Goal: Task Accomplishment & Management: Use online tool/utility

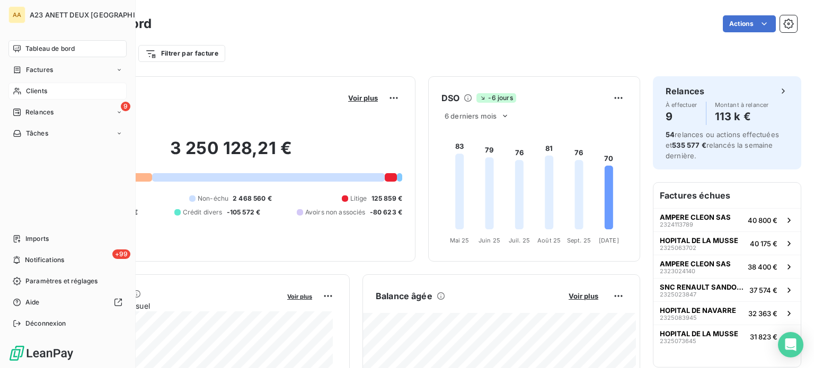
click at [24, 90] on div "Clients" at bounding box center [67, 91] width 118 height 17
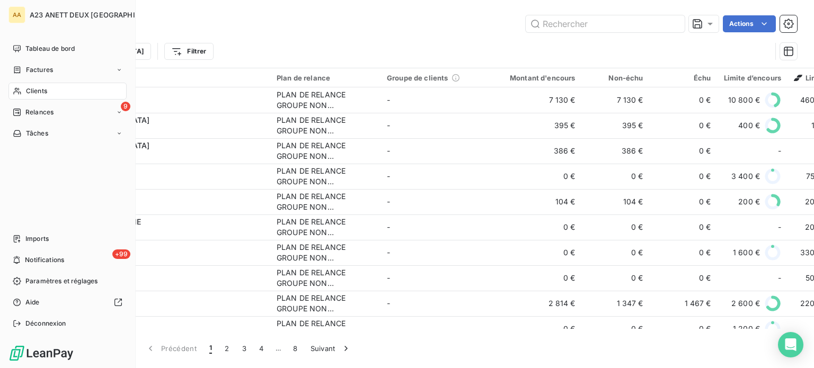
click at [40, 92] on span "Clients" at bounding box center [36, 91] width 21 height 10
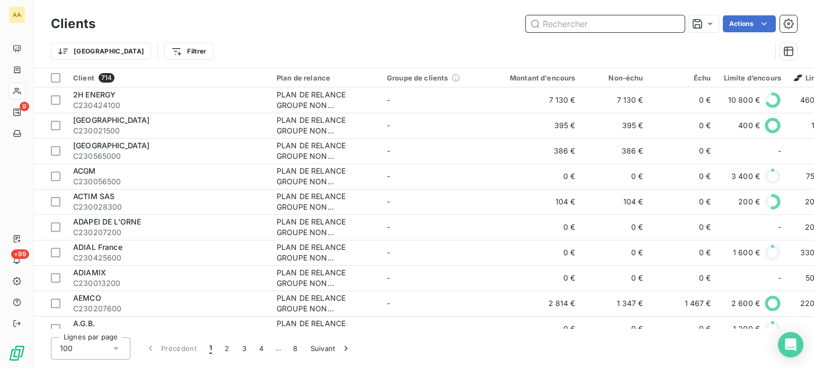
click at [585, 27] on input "text" at bounding box center [605, 23] width 159 height 17
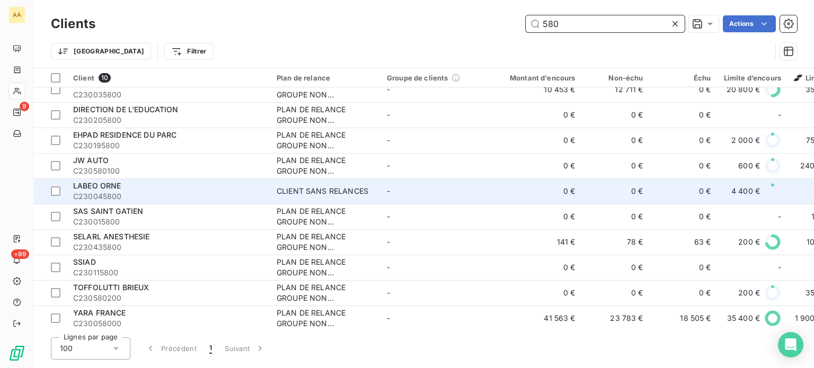
scroll to position [17, 0]
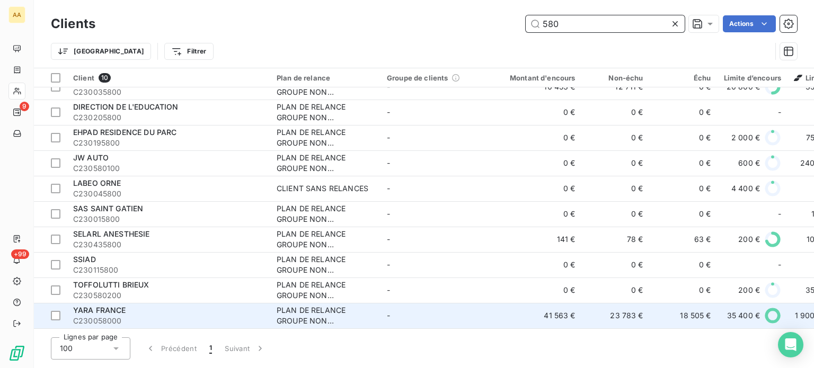
type input "580"
click at [118, 311] on span "YARA FRANCE" at bounding box center [99, 310] width 53 height 9
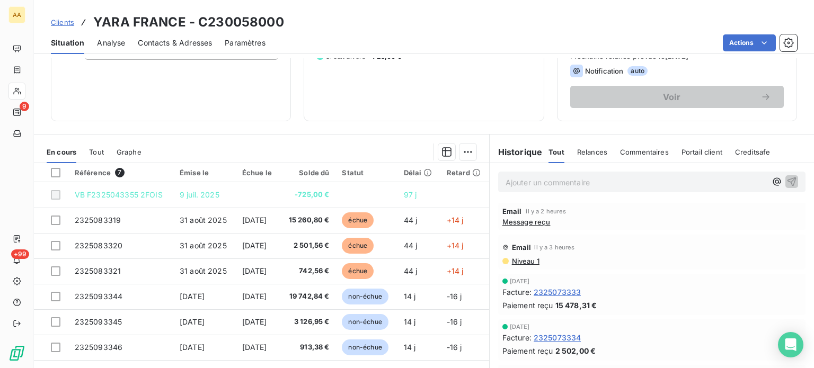
scroll to position [186, 0]
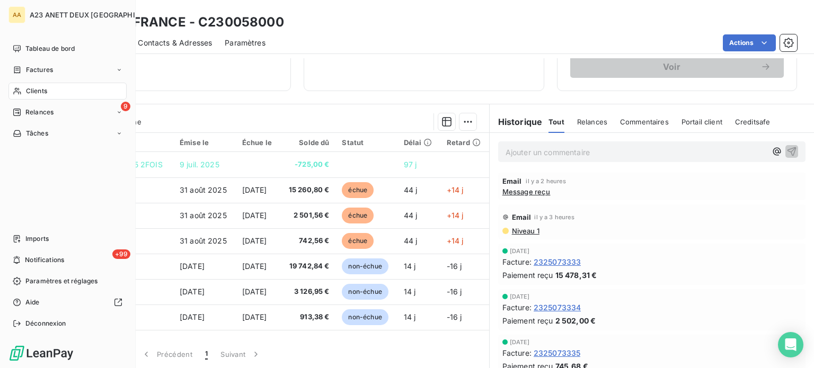
click at [48, 93] on div "Clients" at bounding box center [67, 91] width 118 height 17
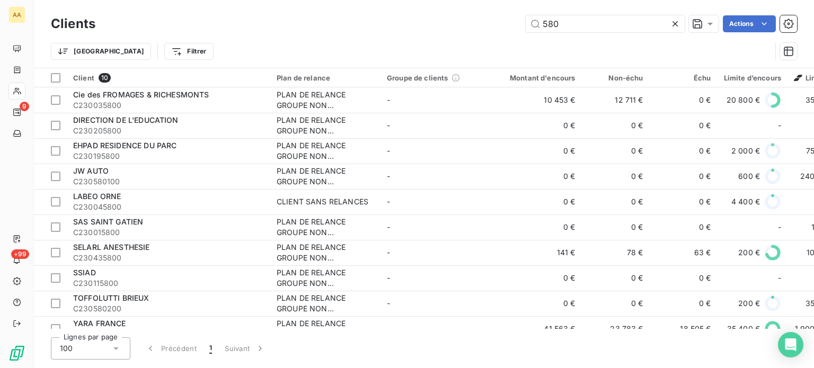
drag, startPoint x: 580, startPoint y: 21, endPoint x: 400, endPoint y: 32, distance: 180.1
click at [411, 32] on div "580 Actions" at bounding box center [452, 23] width 689 height 17
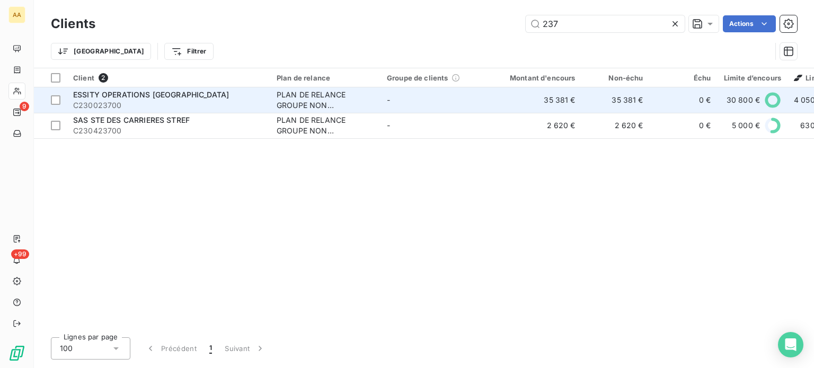
type input "237"
click at [134, 106] on span "C230023700" at bounding box center [168, 105] width 191 height 11
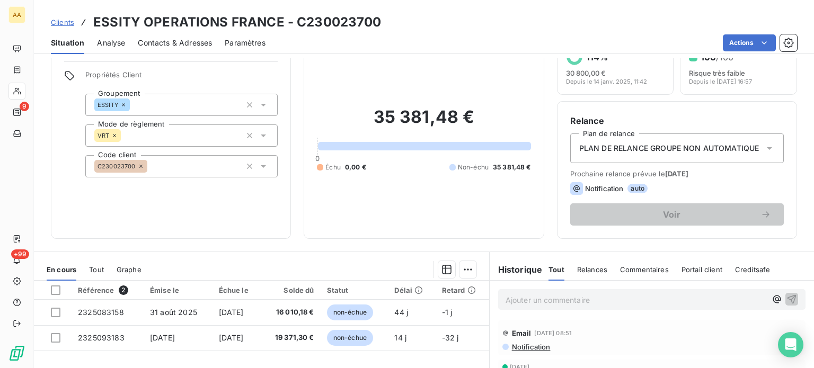
scroll to position [106, 0]
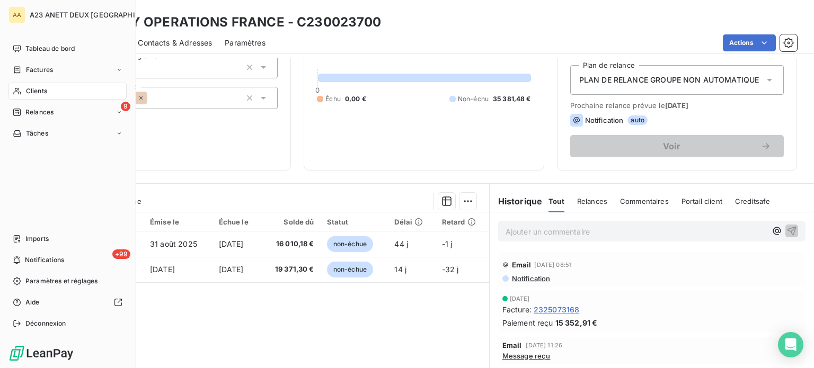
click at [48, 87] on div "Clients" at bounding box center [67, 91] width 118 height 17
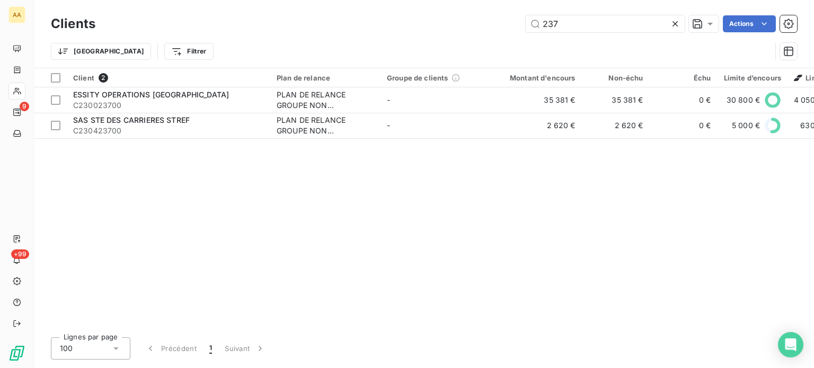
drag, startPoint x: 580, startPoint y: 27, endPoint x: 487, endPoint y: 28, distance: 92.3
click at [487, 28] on div "237 Actions" at bounding box center [452, 23] width 689 height 17
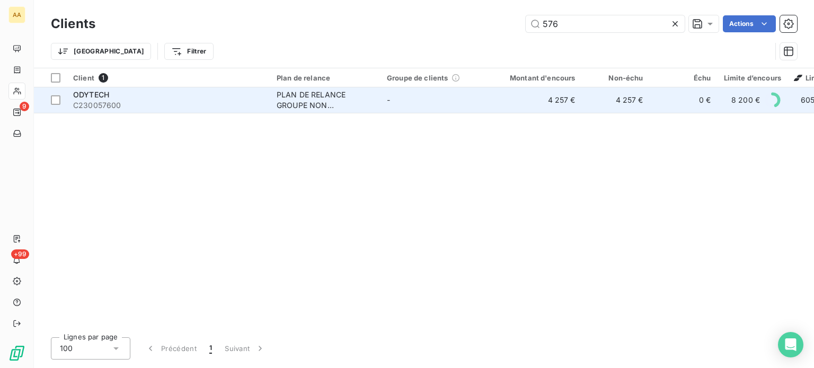
type input "576"
click at [147, 108] on span "C230057600" at bounding box center [168, 105] width 191 height 11
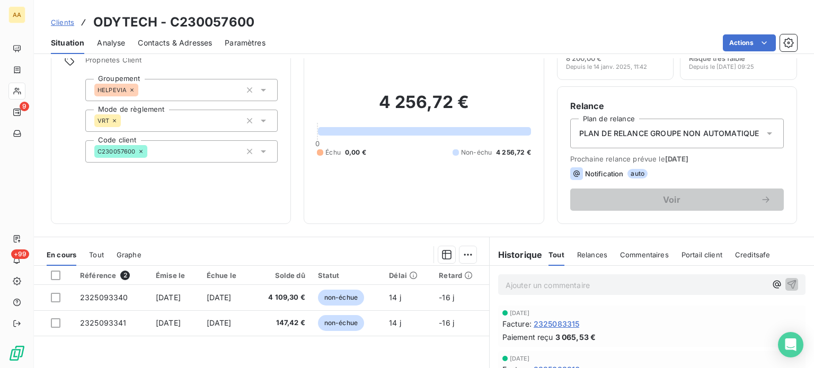
scroll to position [159, 0]
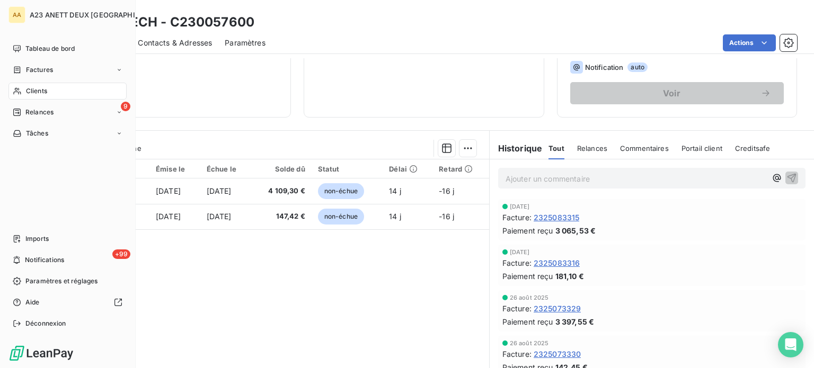
click at [40, 93] on span "Clients" at bounding box center [36, 91] width 21 height 10
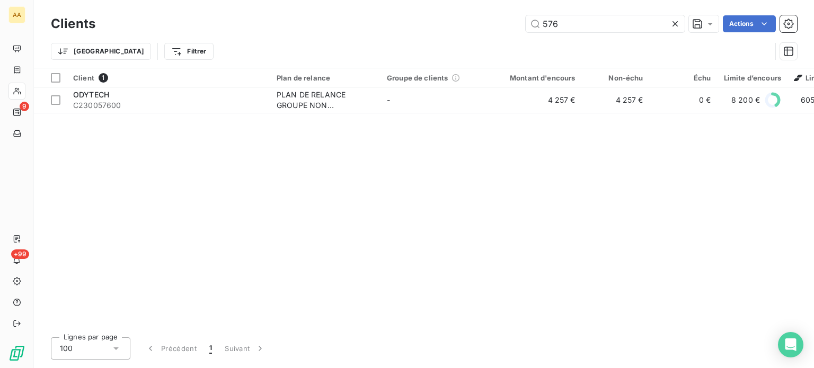
drag, startPoint x: 574, startPoint y: 27, endPoint x: 479, endPoint y: 31, distance: 94.5
click at [492, 31] on div "576 Actions" at bounding box center [452, 23] width 689 height 17
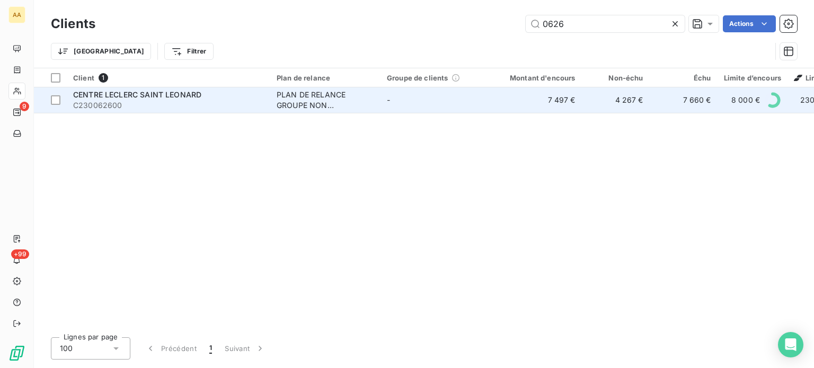
type input "0626"
click at [150, 103] on span "C230062600" at bounding box center [168, 105] width 191 height 11
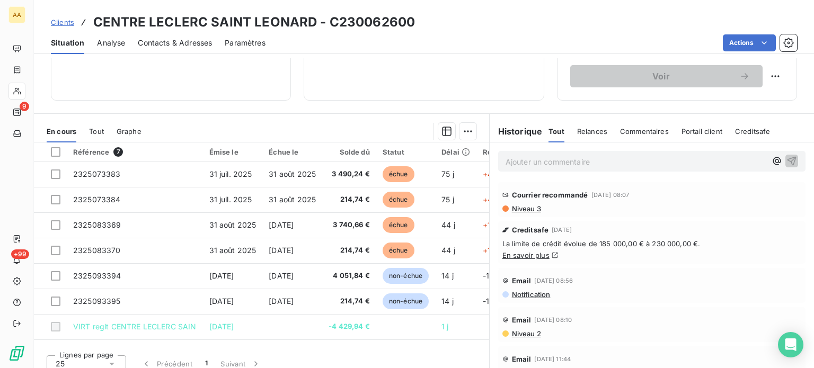
scroll to position [186, 0]
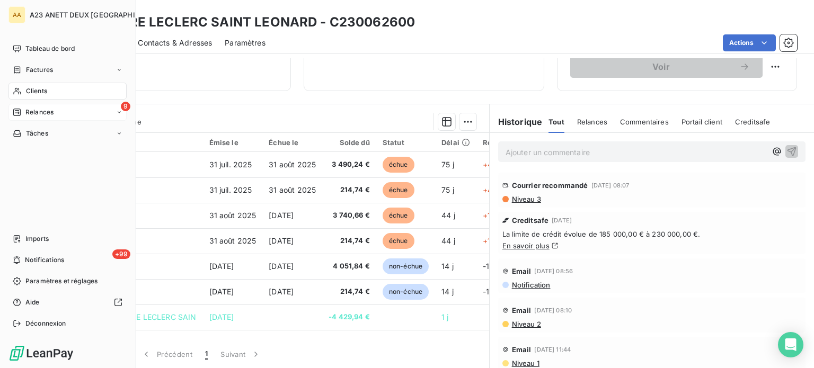
click at [33, 114] on span "Relances" at bounding box center [39, 113] width 28 height 10
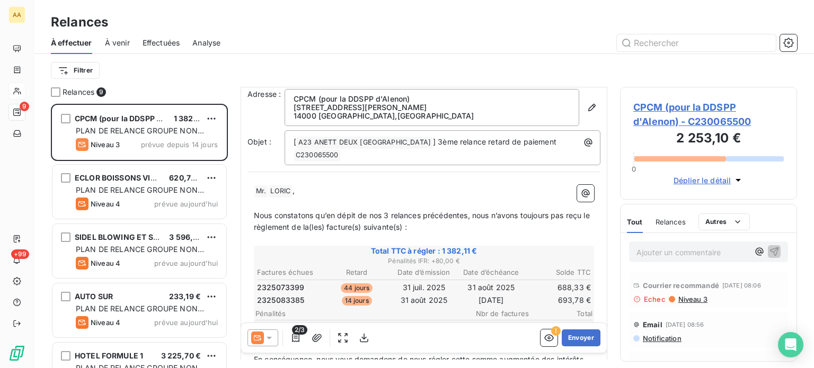
scroll to position [106, 0]
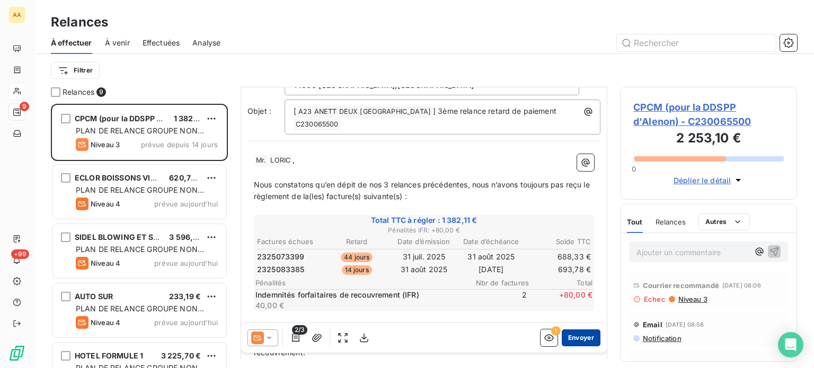
click at [577, 337] on button "Envoyer" at bounding box center [581, 338] width 39 height 17
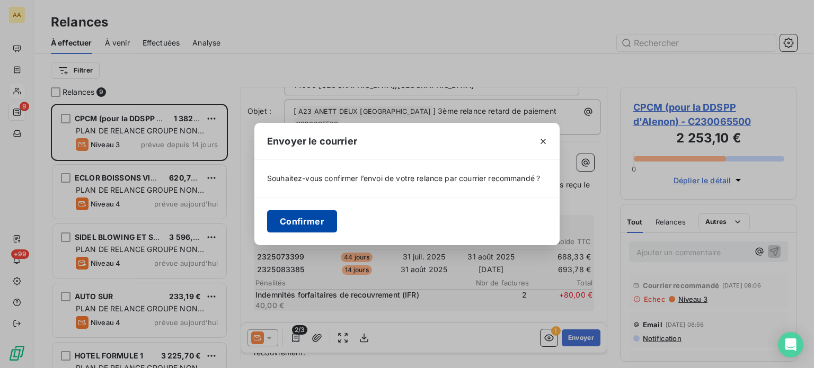
click at [314, 222] on button "Confirmer" at bounding box center [302, 221] width 70 height 22
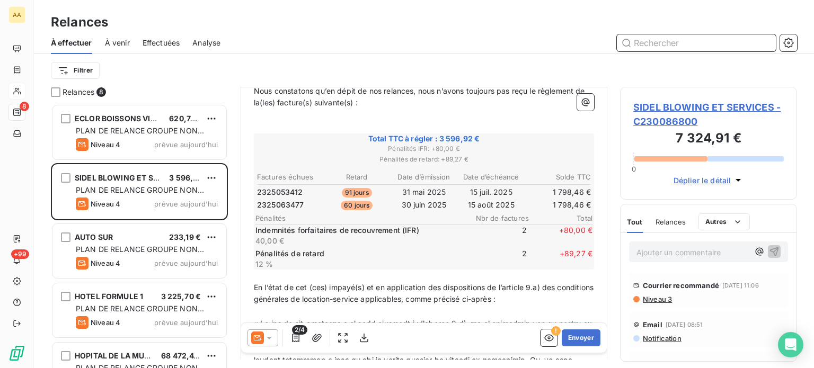
scroll to position [159, 0]
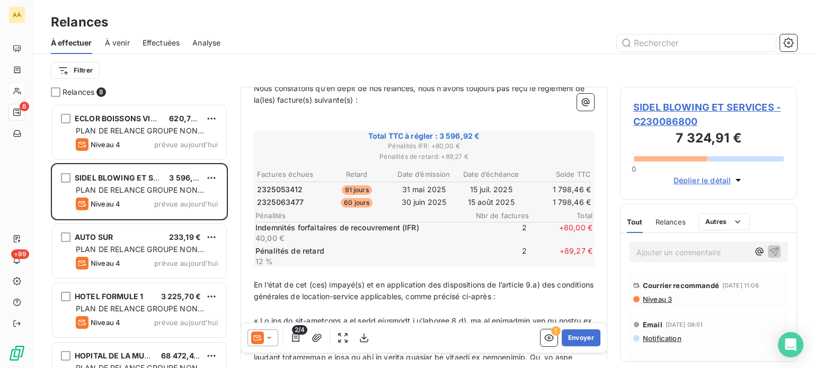
click at [274, 337] on icon at bounding box center [269, 338] width 11 height 11
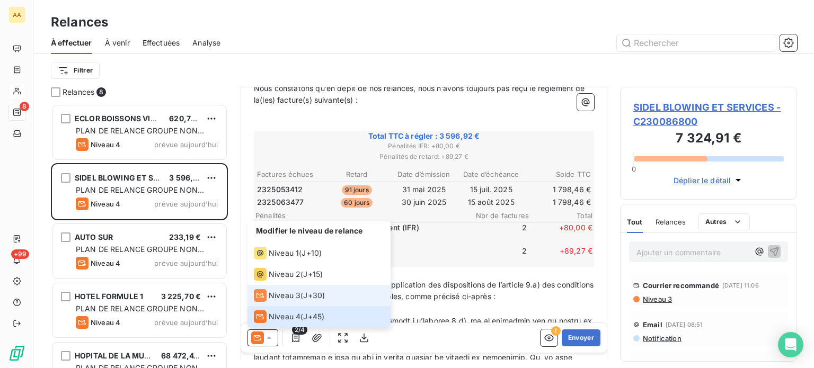
click at [288, 294] on span "Niveau 3" at bounding box center [285, 296] width 32 height 11
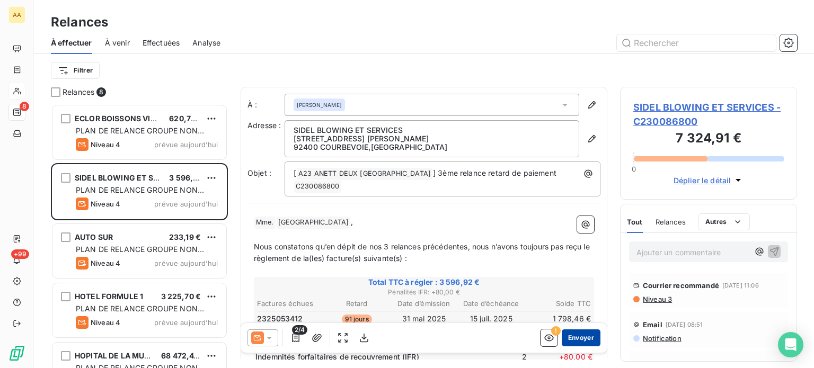
click at [573, 338] on button "Envoyer" at bounding box center [581, 338] width 39 height 17
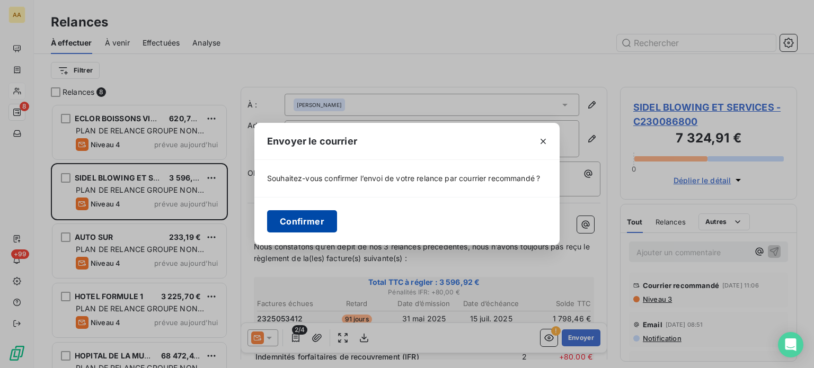
click at [304, 221] on button "Confirmer" at bounding box center [302, 221] width 70 height 22
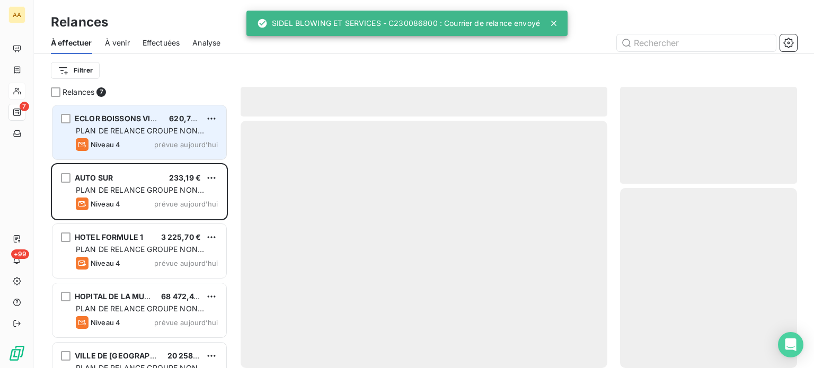
scroll to position [257, 169]
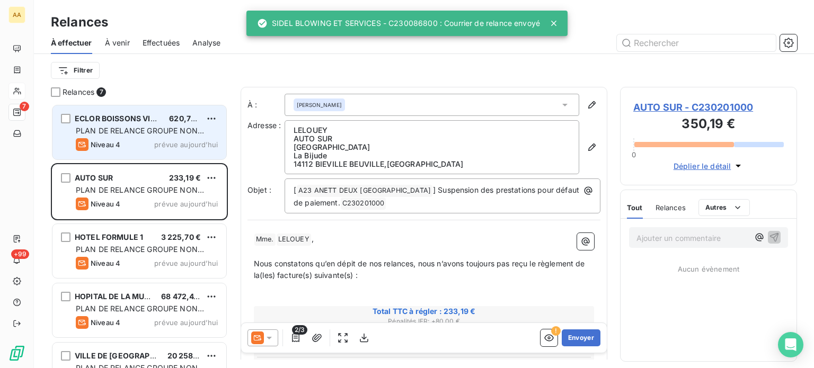
click at [180, 145] on span "prévue aujourd’hui" at bounding box center [186, 145] width 64 height 8
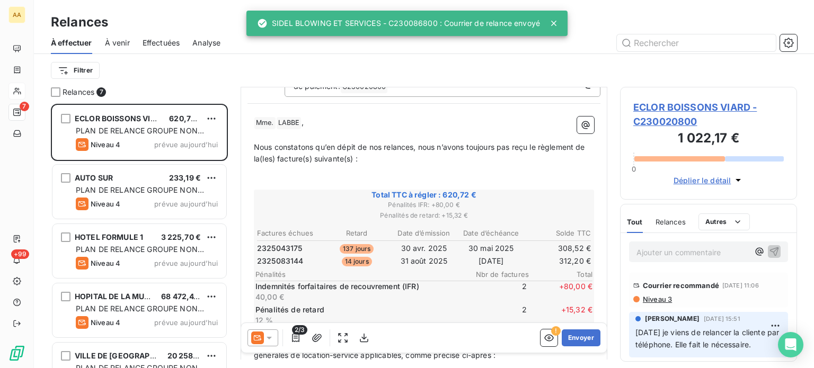
scroll to position [106, 0]
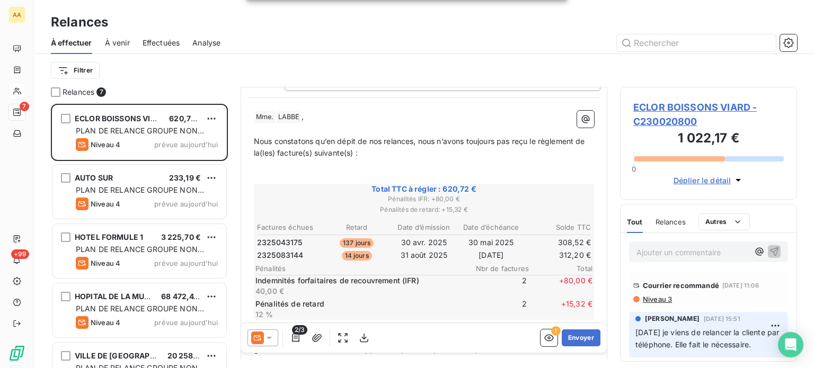
click at [271, 341] on icon at bounding box center [269, 338] width 11 height 11
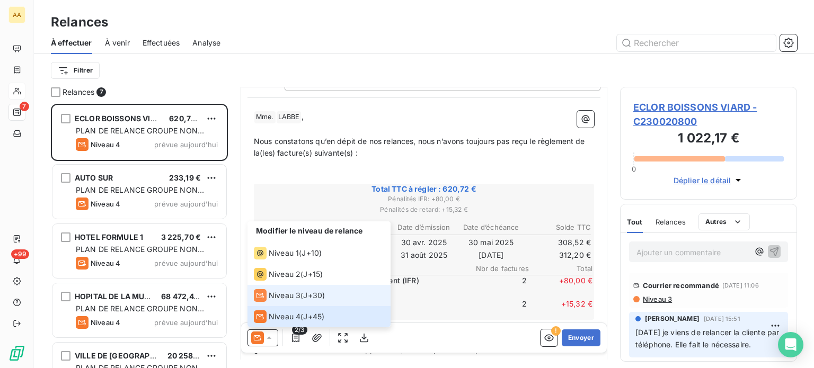
click at [275, 296] on span "Niveau 3" at bounding box center [285, 296] width 32 height 11
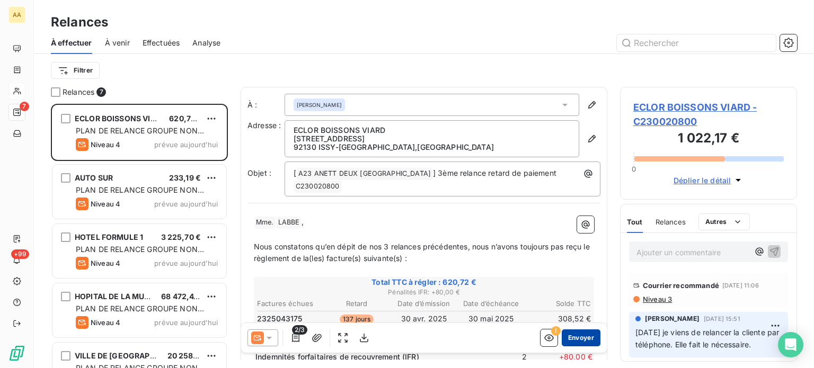
click at [582, 344] on button "Envoyer" at bounding box center [581, 338] width 39 height 17
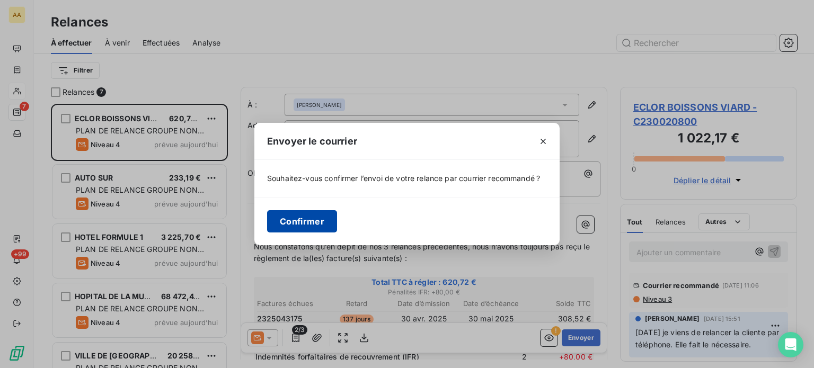
click at [295, 214] on button "Confirmer" at bounding box center [302, 221] width 70 height 22
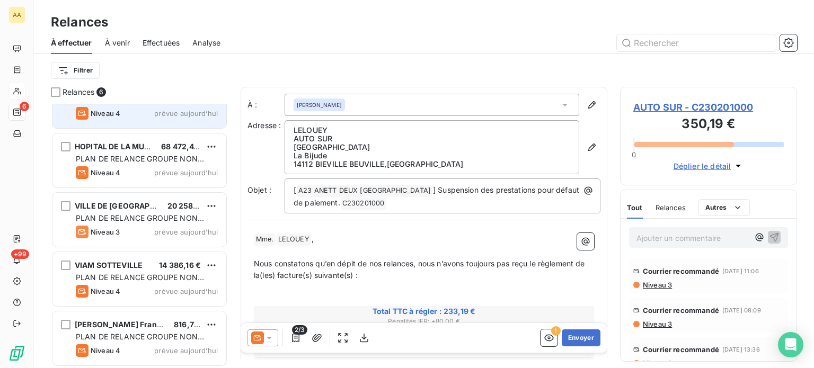
scroll to position [92, 0]
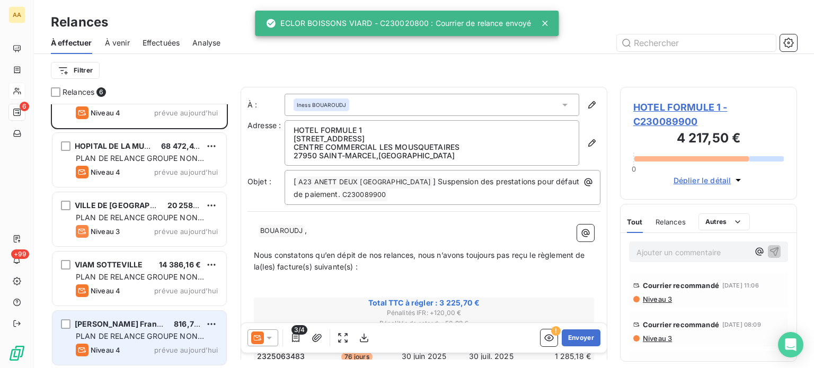
click at [162, 326] on span "[PERSON_NAME] France SAS" at bounding box center [129, 324] width 108 height 9
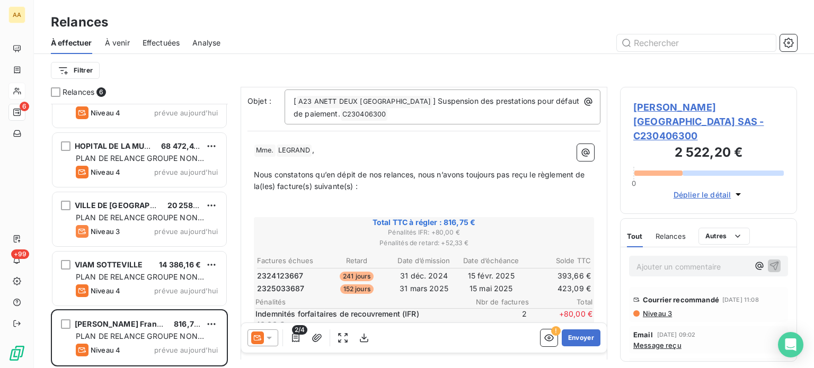
scroll to position [106, 0]
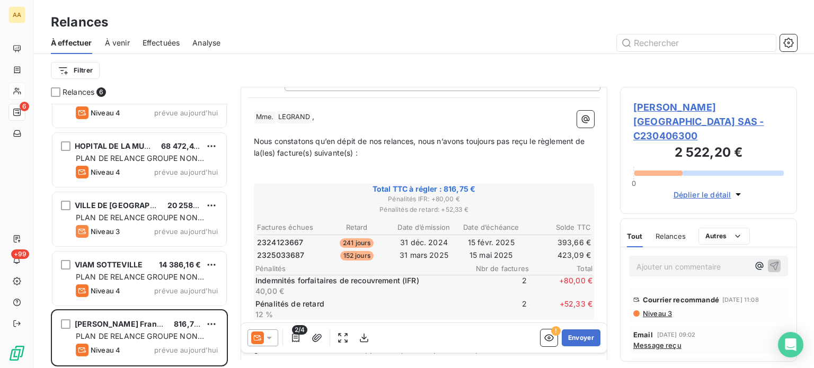
click at [271, 340] on icon at bounding box center [269, 338] width 11 height 11
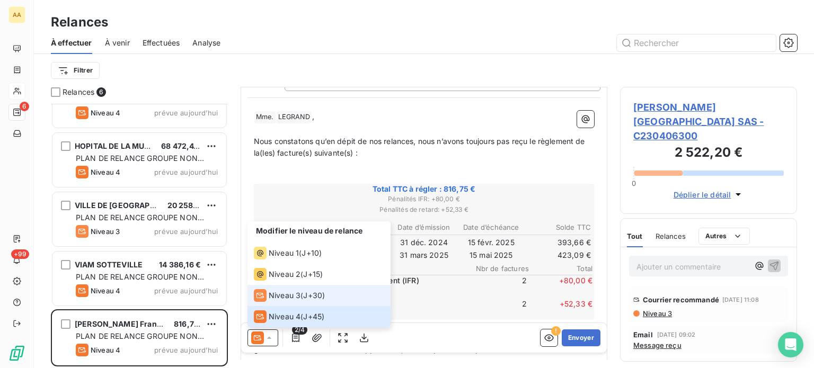
click at [288, 299] on span "Niveau 3" at bounding box center [285, 296] width 32 height 11
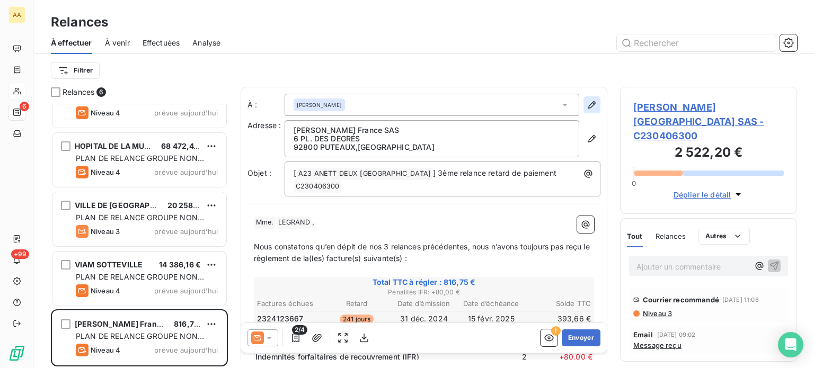
click at [587, 103] on icon "button" at bounding box center [592, 105] width 11 height 11
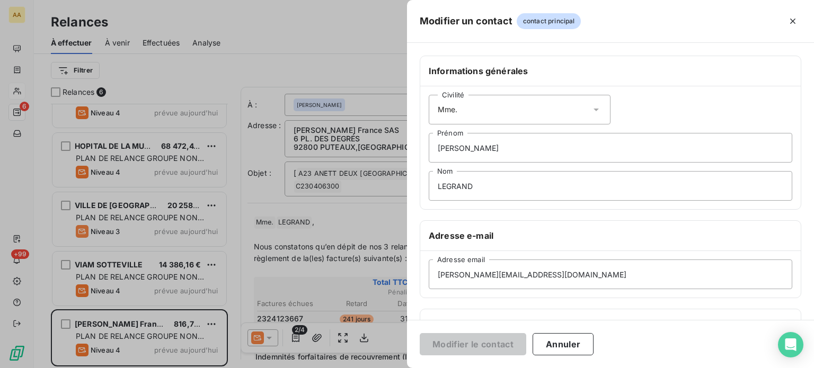
click at [513, 108] on div "Civilité Mme." at bounding box center [520, 110] width 182 height 30
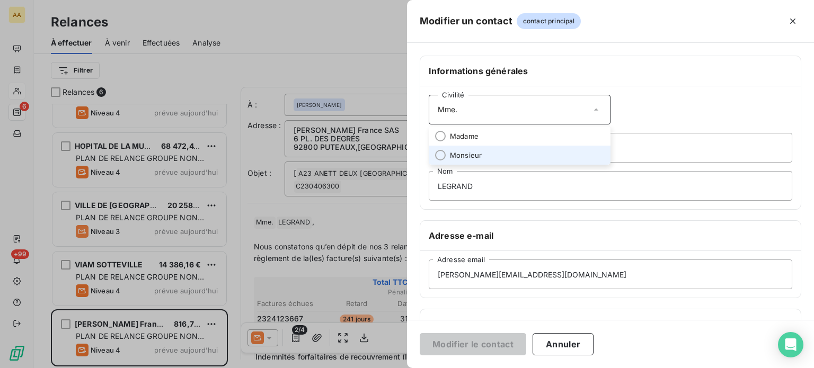
click at [466, 155] on span "Monsieur" at bounding box center [466, 156] width 32 height 10
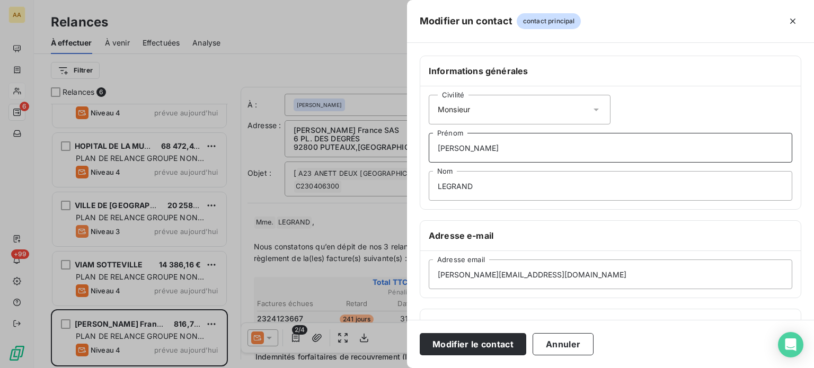
drag, startPoint x: 489, startPoint y: 152, endPoint x: 421, endPoint y: 145, distance: 68.2
click at [420, 146] on div "Civilité Monsieur [PERSON_NAME] LEGRAND Nom" at bounding box center [610, 147] width 381 height 123
type input "[PERSON_NAME]"
drag, startPoint x: 481, startPoint y: 188, endPoint x: 407, endPoint y: 187, distance: 74.2
click at [410, 187] on div "Informations générales Civilité Monsieur [PERSON_NAME] LEGRAND Nom Adresse e-ma…" at bounding box center [610, 291] width 407 height 471
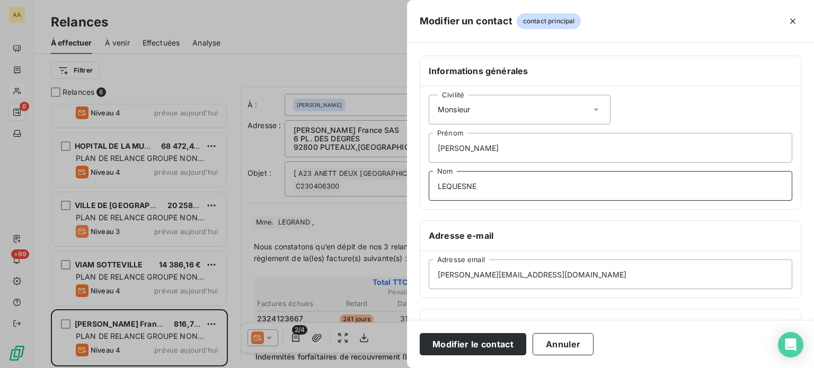
type input "LEQUESNE"
drag, startPoint x: 492, startPoint y: 274, endPoint x: 407, endPoint y: 271, distance: 84.9
click at [407, 368] on div "Modifier un contact contact principal Informations générales Civilité Monsieur …" at bounding box center [407, 368] width 814 height 0
type input "[PERSON_NAME][EMAIL_ADDRESS][DOMAIN_NAME]"
click at [462, 343] on button "Modifier le contact" at bounding box center [473, 345] width 107 height 22
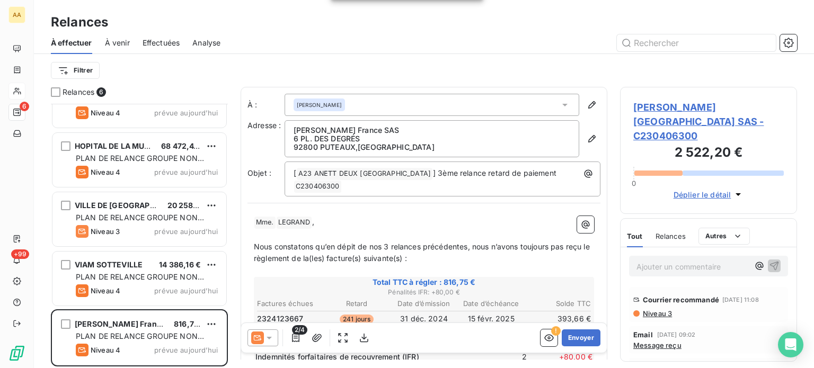
click at [562, 104] on icon at bounding box center [565, 105] width 11 height 11
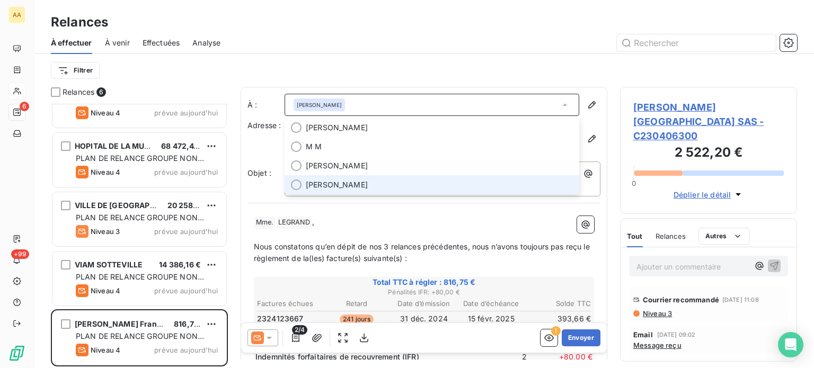
click at [350, 186] on span "[PERSON_NAME]" at bounding box center [337, 185] width 62 height 11
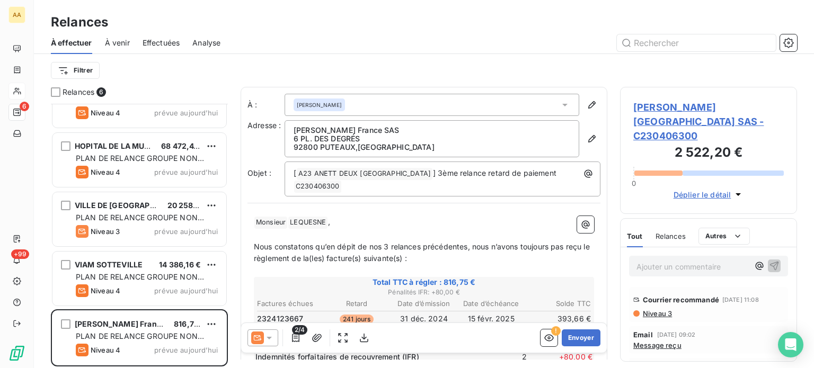
click at [271, 338] on icon at bounding box center [269, 338] width 11 height 11
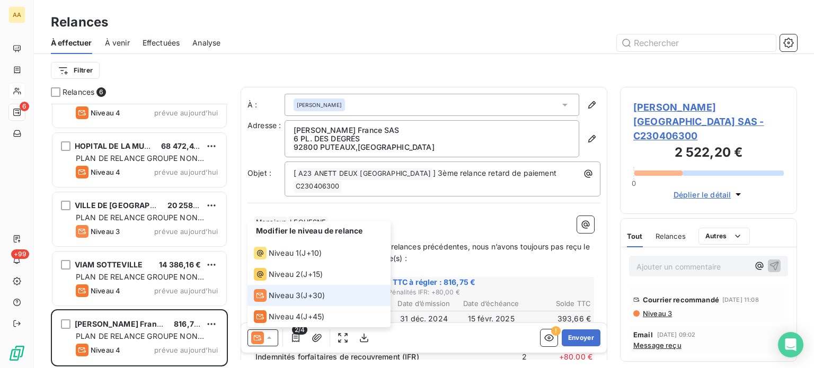
click at [291, 295] on span "Niveau 3" at bounding box center [285, 296] width 32 height 11
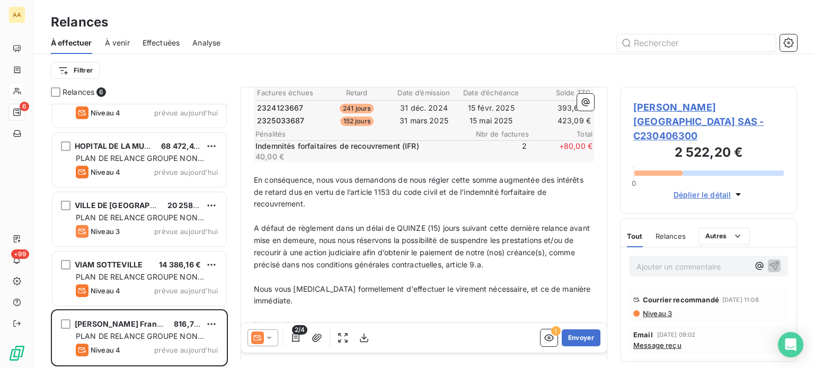
scroll to position [212, 0]
click at [273, 335] on icon at bounding box center [269, 338] width 11 height 11
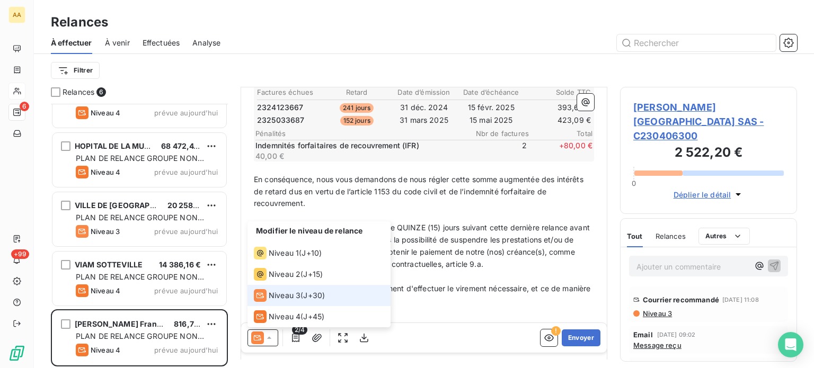
click at [284, 299] on span "Niveau 3" at bounding box center [285, 296] width 32 height 11
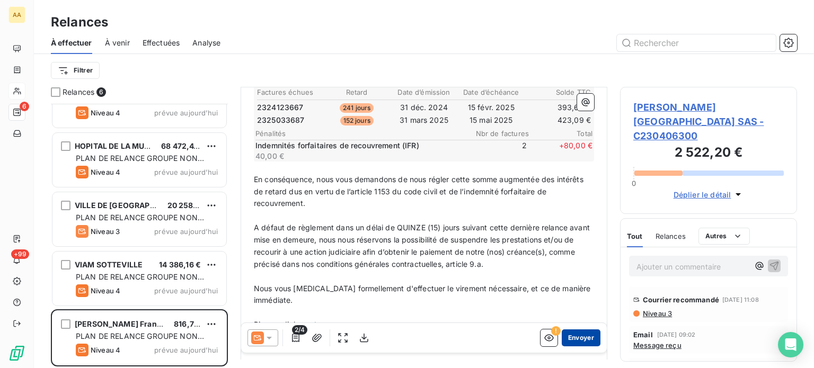
click at [571, 338] on button "Envoyer" at bounding box center [581, 338] width 39 height 17
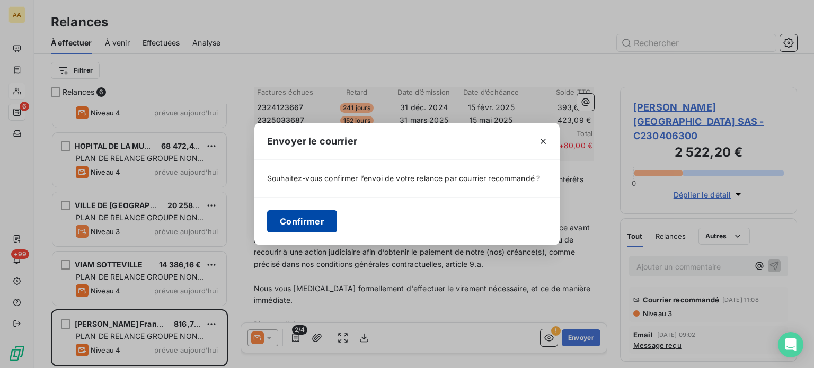
click at [302, 218] on button "Confirmer" at bounding box center [302, 221] width 70 height 22
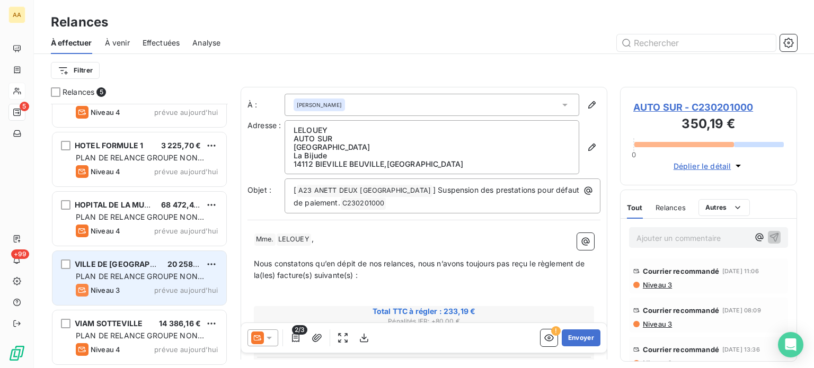
scroll to position [32, 0]
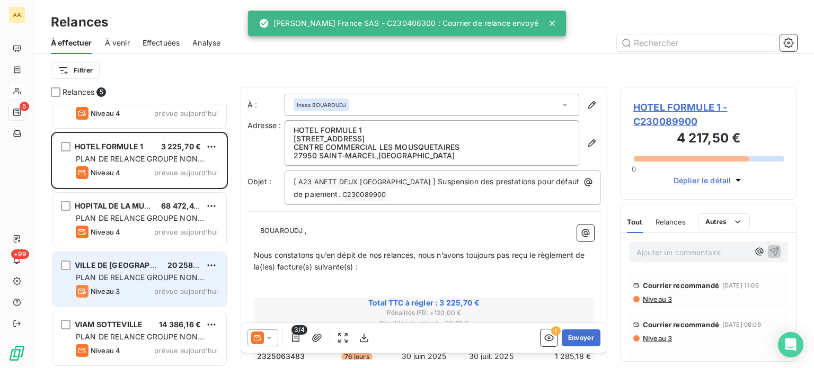
click at [153, 280] on span "PLAN DE RELANCE GROUPE NON AUTOMATIQUE" at bounding box center [140, 283] width 128 height 20
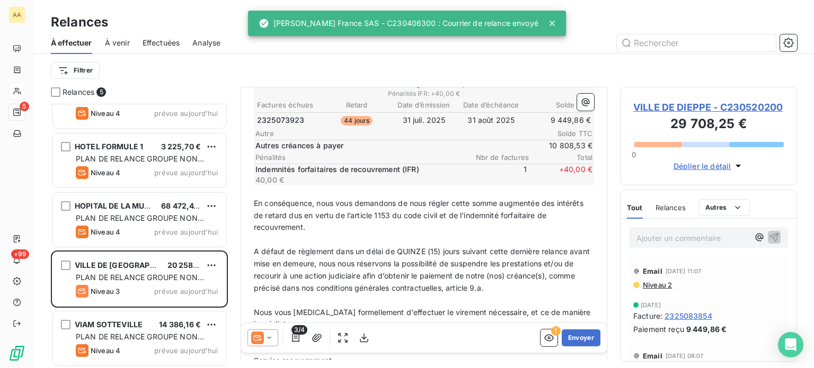
scroll to position [212, 0]
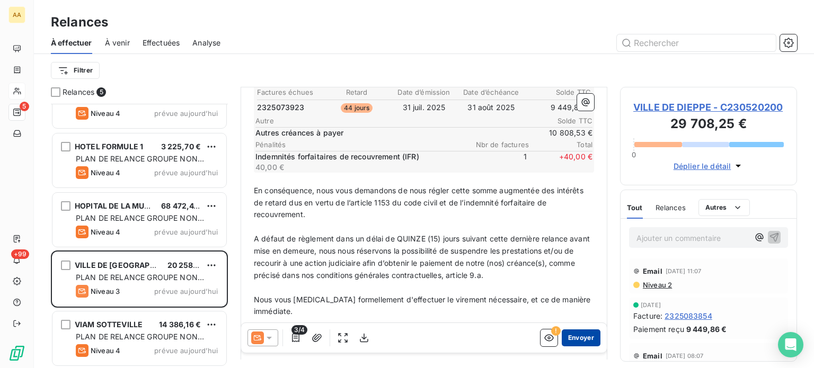
click at [562, 339] on button "Envoyer" at bounding box center [581, 338] width 39 height 17
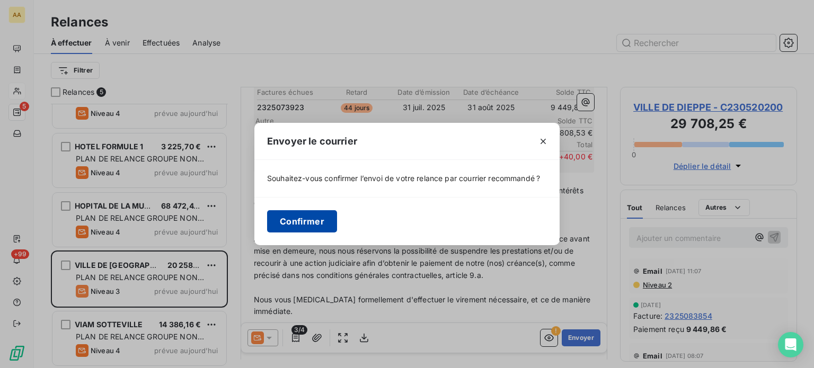
click at [310, 226] on button "Confirmer" at bounding box center [302, 221] width 70 height 22
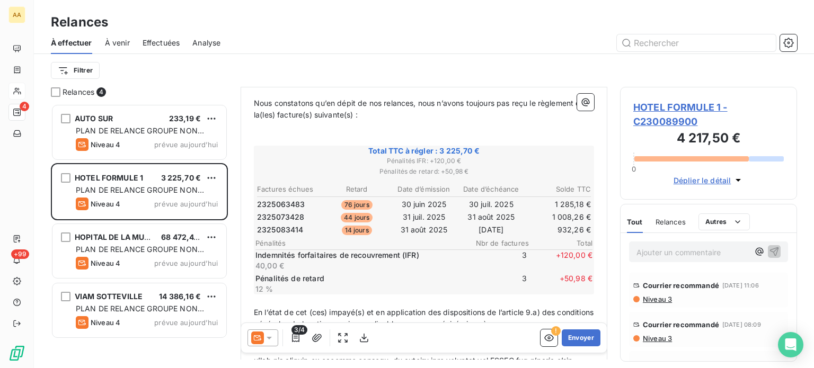
scroll to position [159, 0]
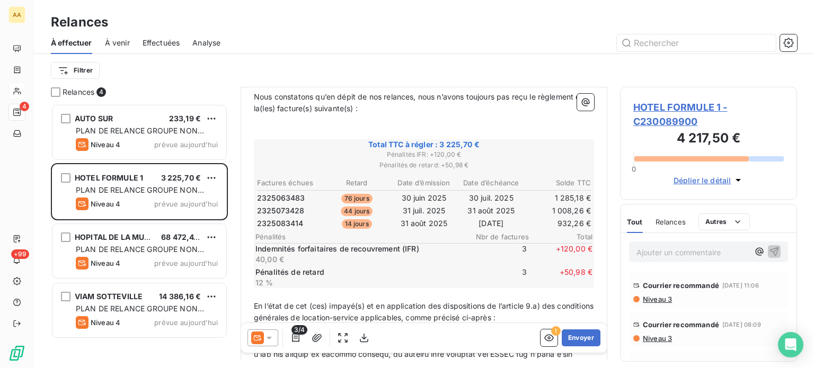
click at [274, 339] on icon at bounding box center [269, 338] width 11 height 11
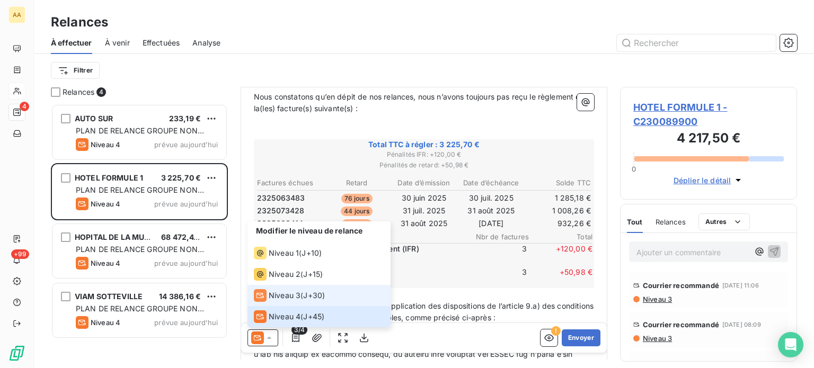
click at [287, 294] on span "Niveau 3" at bounding box center [285, 296] width 32 height 11
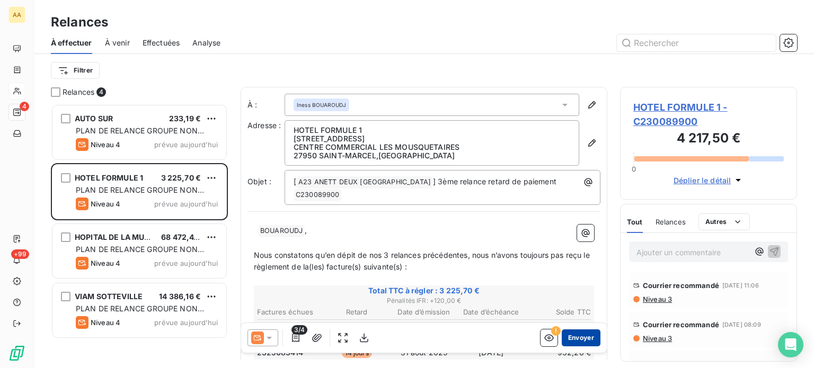
click at [581, 338] on button "Envoyer" at bounding box center [581, 338] width 39 height 17
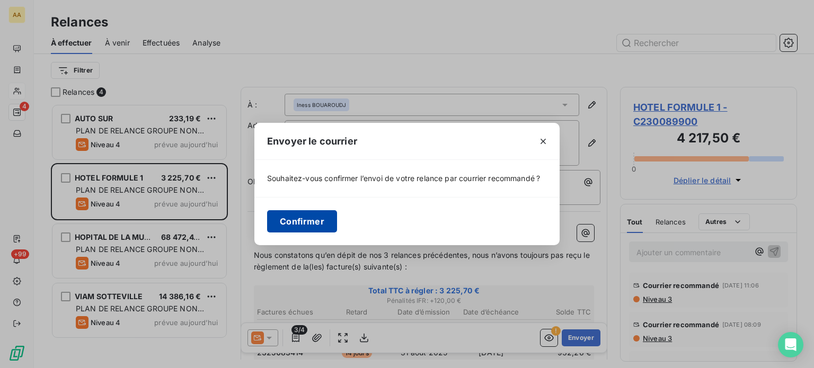
click at [317, 226] on button "Confirmer" at bounding box center [302, 221] width 70 height 22
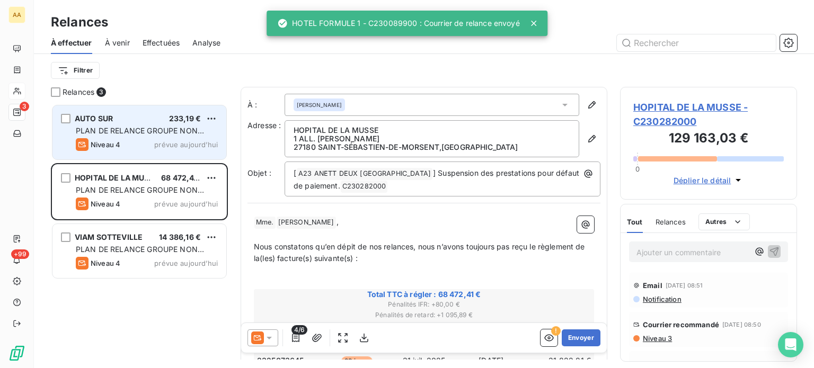
click at [153, 139] on div "Niveau 4 prévue aujourd’hui" at bounding box center [147, 144] width 142 height 13
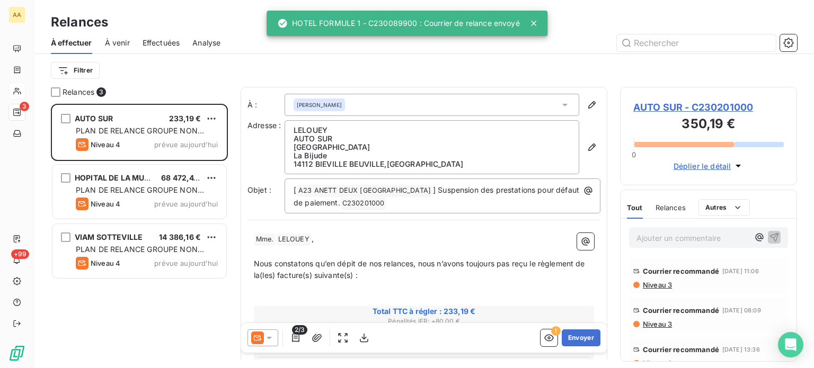
click at [271, 340] on icon at bounding box center [269, 338] width 11 height 11
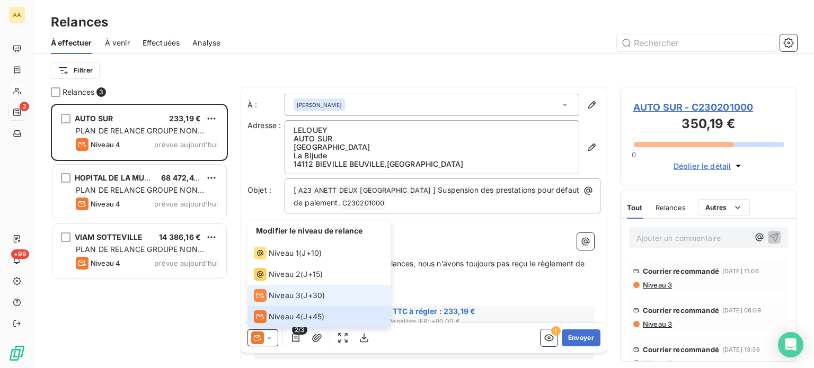
click at [279, 293] on span "Niveau 3" at bounding box center [285, 296] width 32 height 11
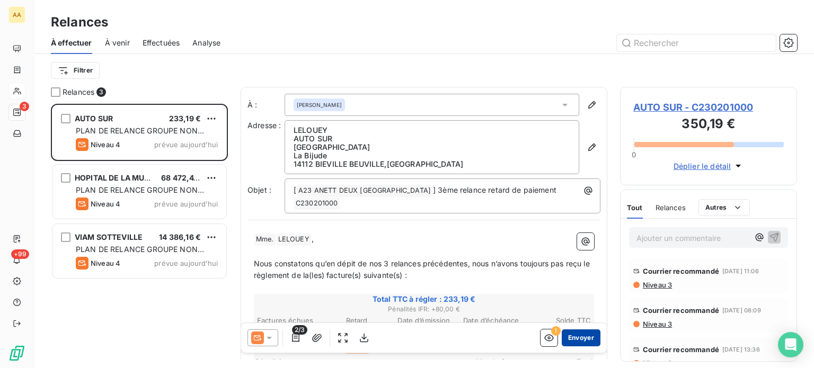
click at [568, 331] on button "Envoyer" at bounding box center [581, 338] width 39 height 17
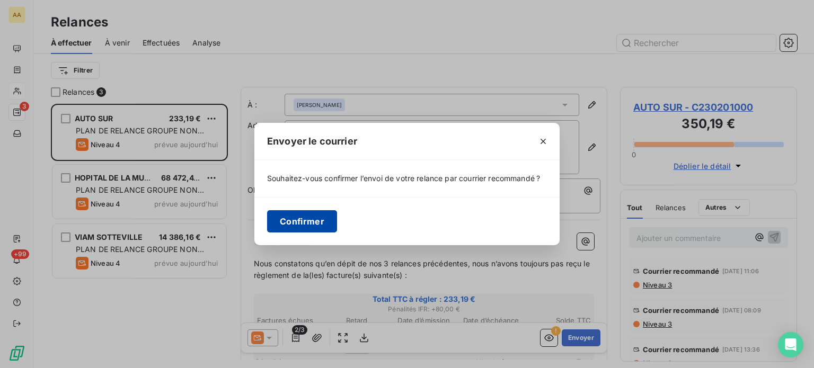
click at [286, 218] on button "Confirmer" at bounding box center [302, 221] width 70 height 22
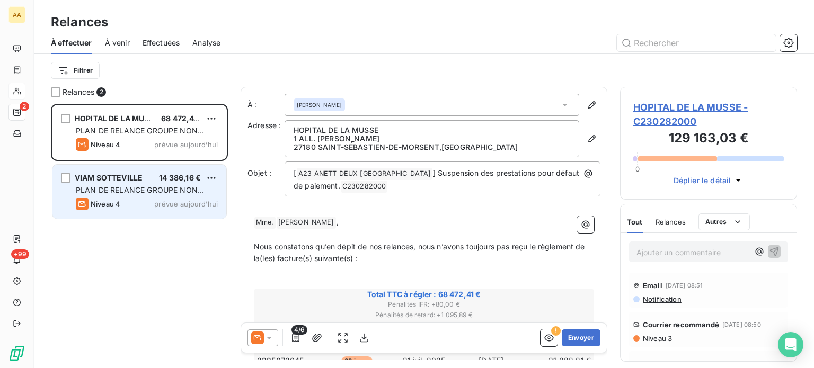
click at [160, 198] on div "Niveau 4 prévue aujourd’hui" at bounding box center [147, 204] width 142 height 13
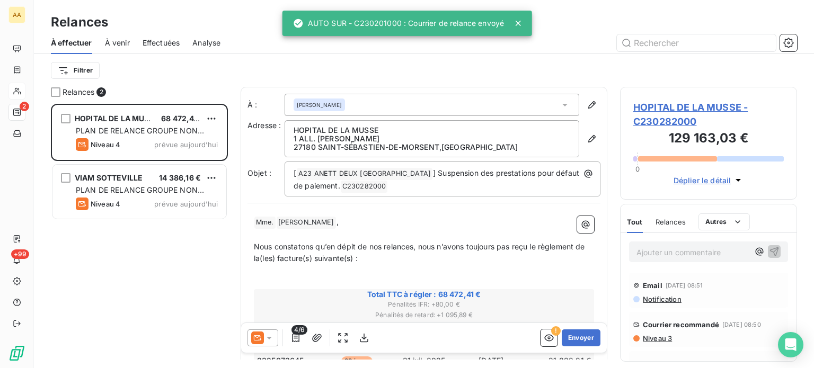
click at [274, 341] on icon at bounding box center [269, 338] width 11 height 11
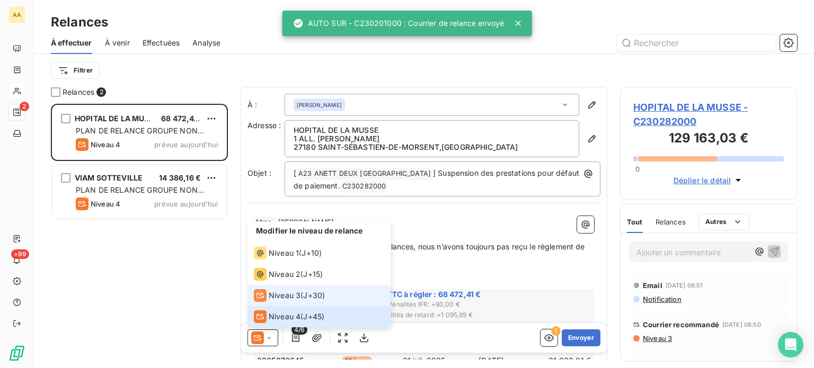
click at [278, 297] on span "Niveau 3" at bounding box center [285, 296] width 32 height 11
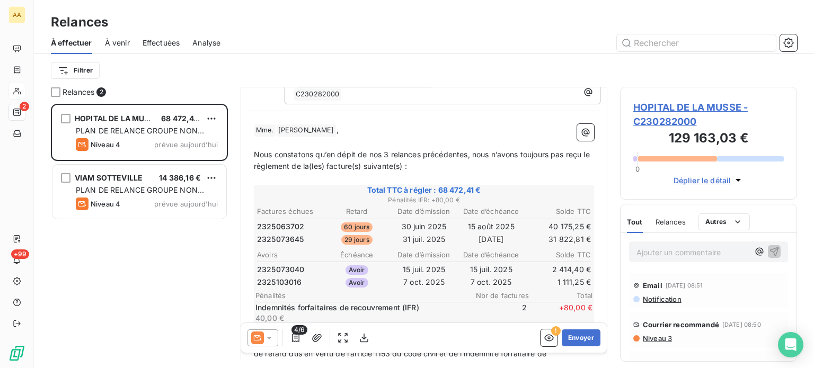
scroll to position [106, 0]
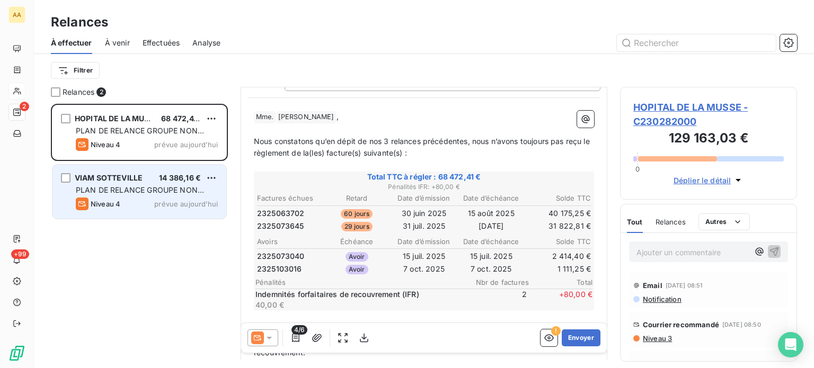
click at [154, 192] on span "PLAN DE RELANCE GROUPE NON AUTOMATIQUE" at bounding box center [140, 196] width 128 height 20
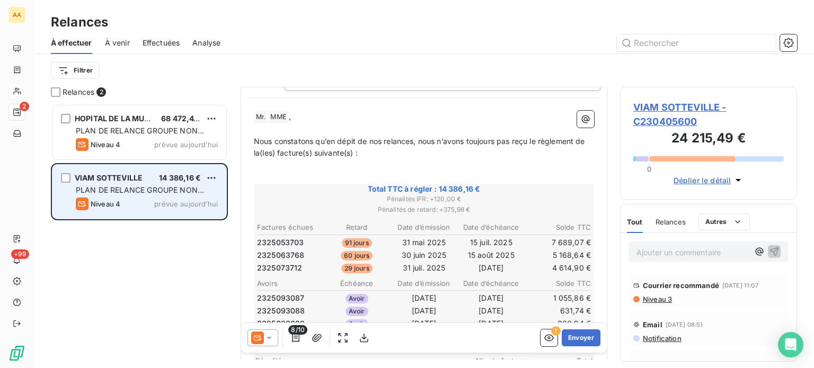
scroll to position [83, 0]
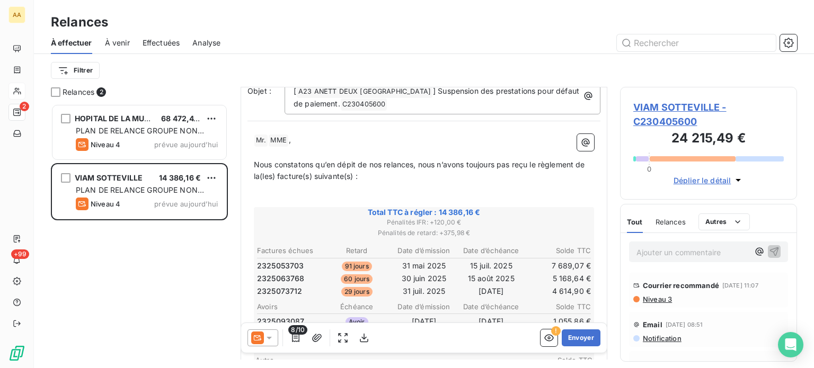
click at [269, 337] on icon at bounding box center [269, 338] width 5 height 3
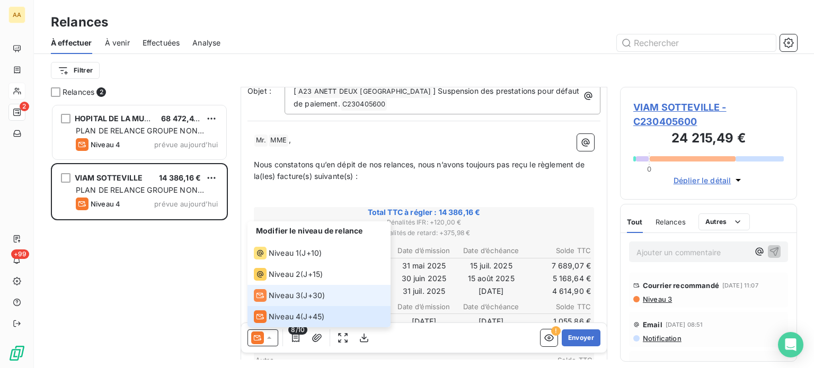
click at [277, 300] on span "Niveau 3" at bounding box center [285, 296] width 32 height 11
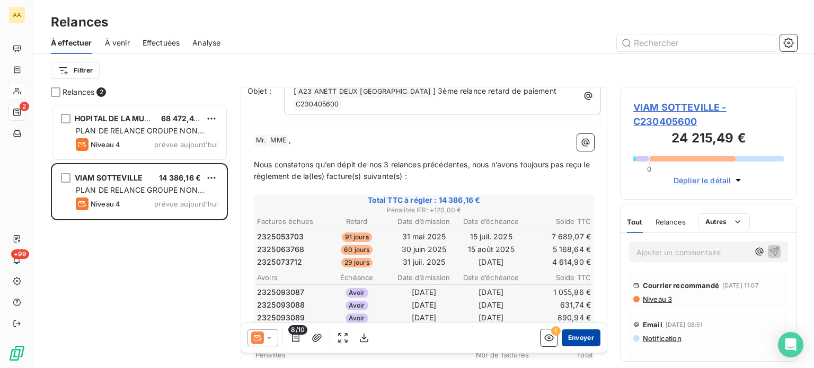
click at [578, 337] on button "Envoyer" at bounding box center [581, 338] width 39 height 17
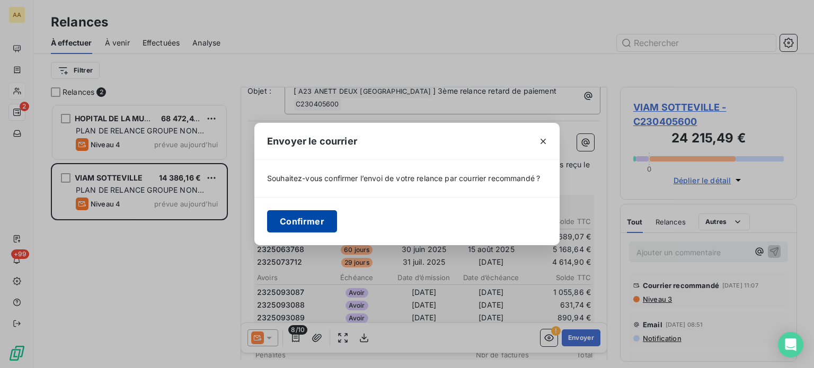
click at [281, 218] on button "Confirmer" at bounding box center [302, 221] width 70 height 22
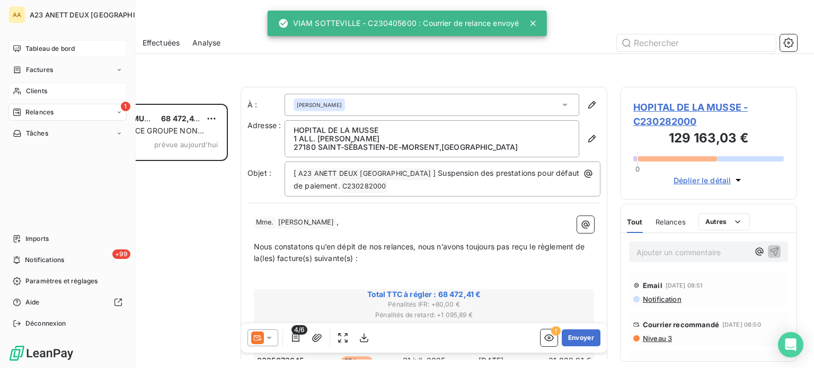
click at [36, 45] on span "Tableau de bord" at bounding box center [49, 49] width 49 height 10
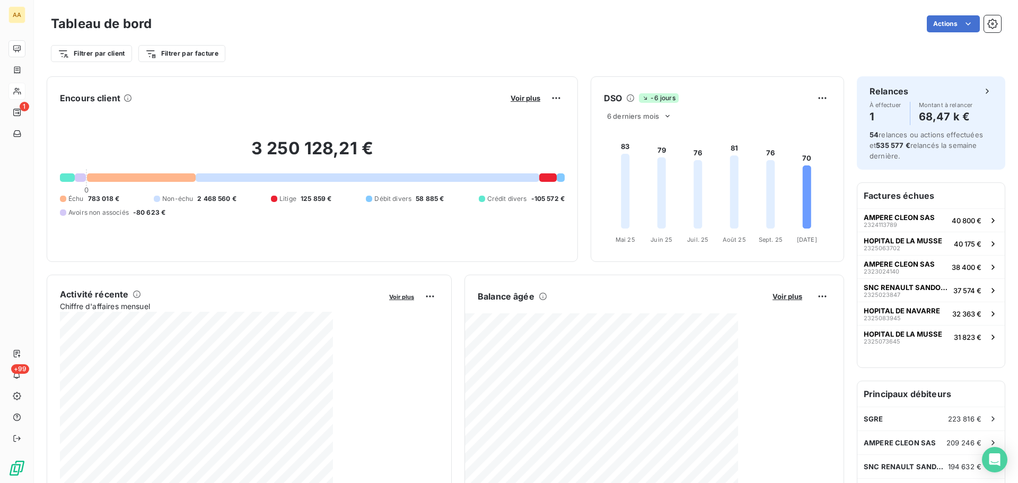
click at [526, 93] on button "Voir plus" at bounding box center [525, 98] width 36 height 10
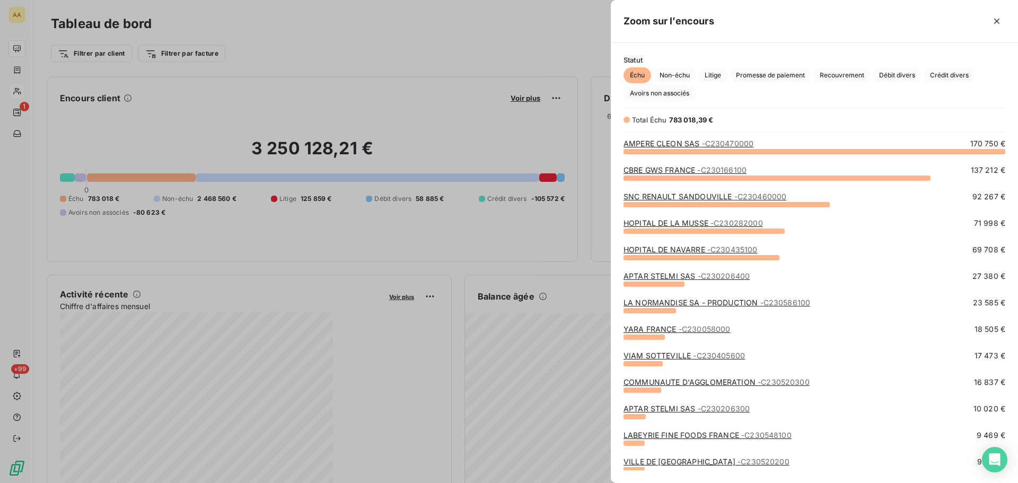
scroll to position [324, 399]
click at [814, 73] on span "Crédit divers" at bounding box center [949, 75] width 51 height 16
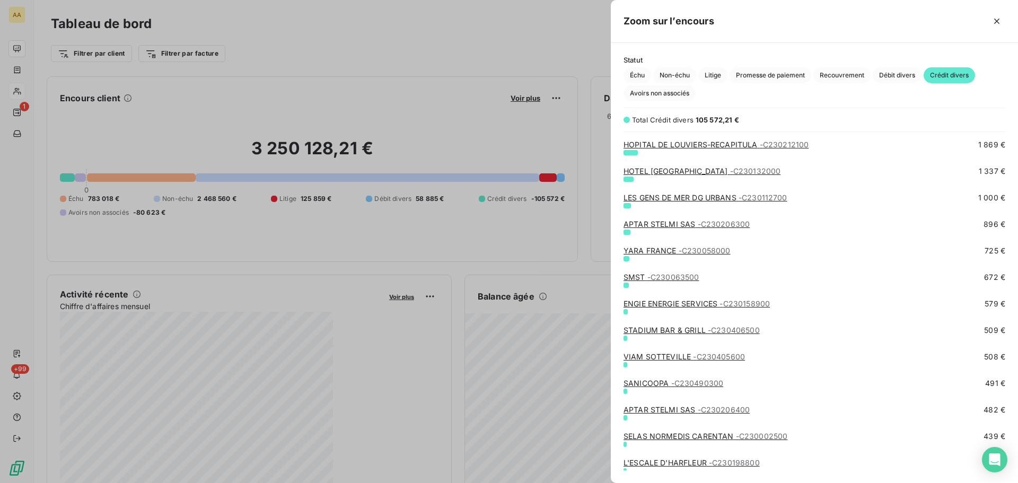
scroll to position [0, 0]
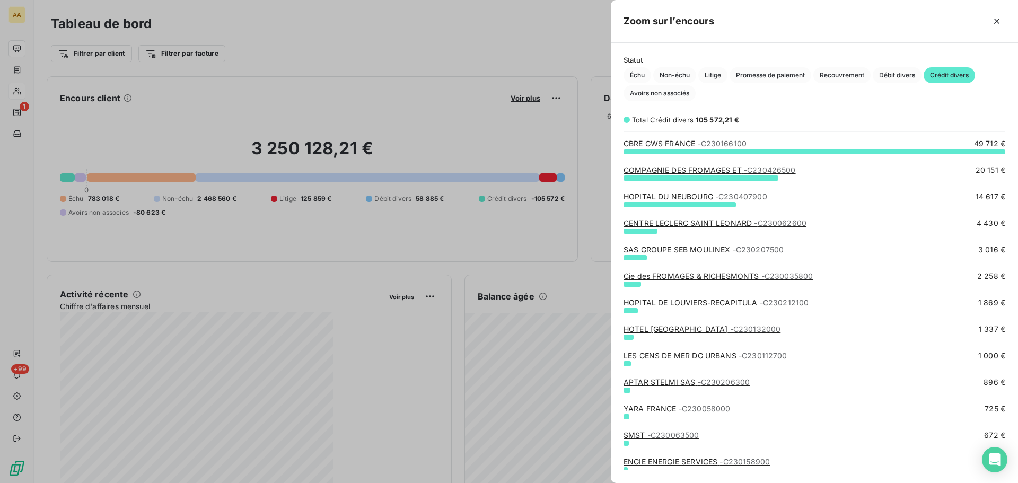
click at [361, 241] on div at bounding box center [509, 241] width 1018 height 483
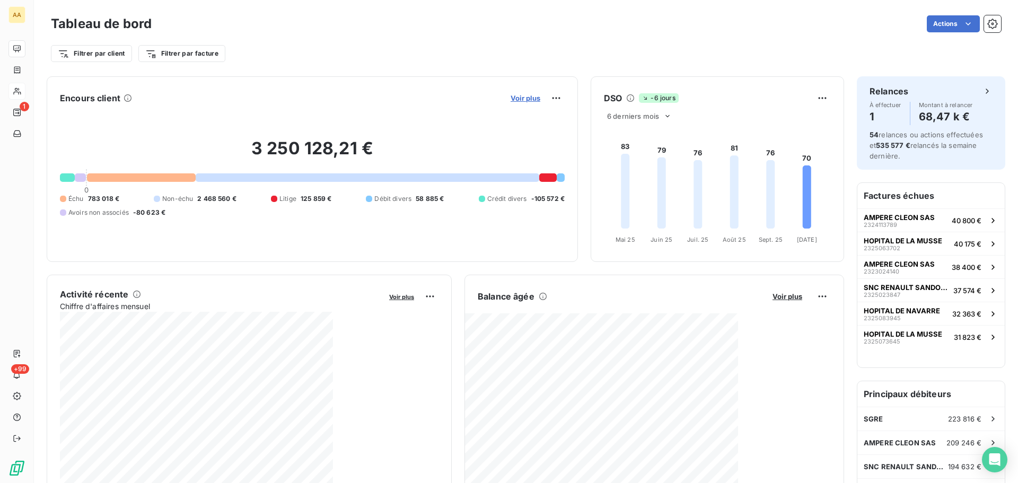
click at [526, 100] on span "Voir plus" at bounding box center [526, 98] width 30 height 8
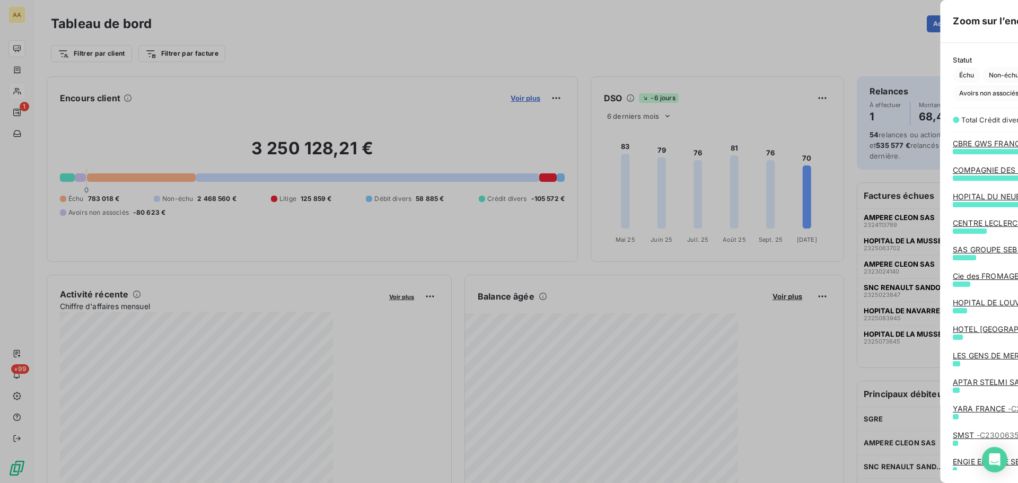
scroll to position [475, 399]
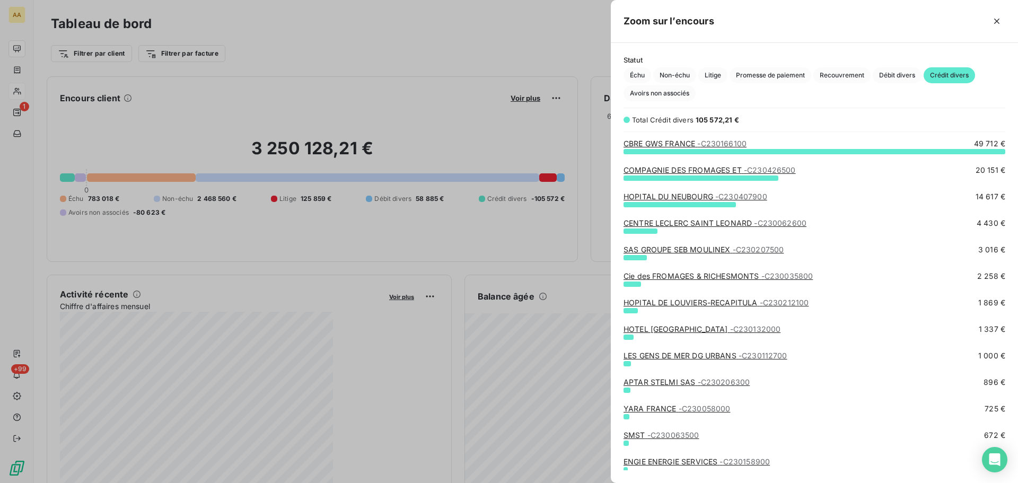
click at [354, 223] on div at bounding box center [509, 241] width 1018 height 483
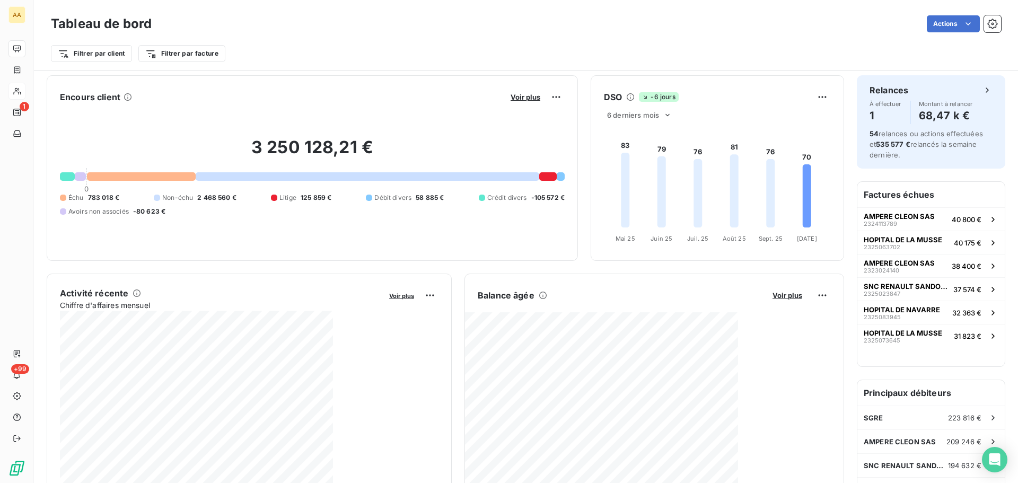
scroll to position [0, 0]
click at [525, 104] on div "Voir plus" at bounding box center [535, 98] width 57 height 17
click at [515, 96] on span "Voir plus" at bounding box center [526, 98] width 30 height 8
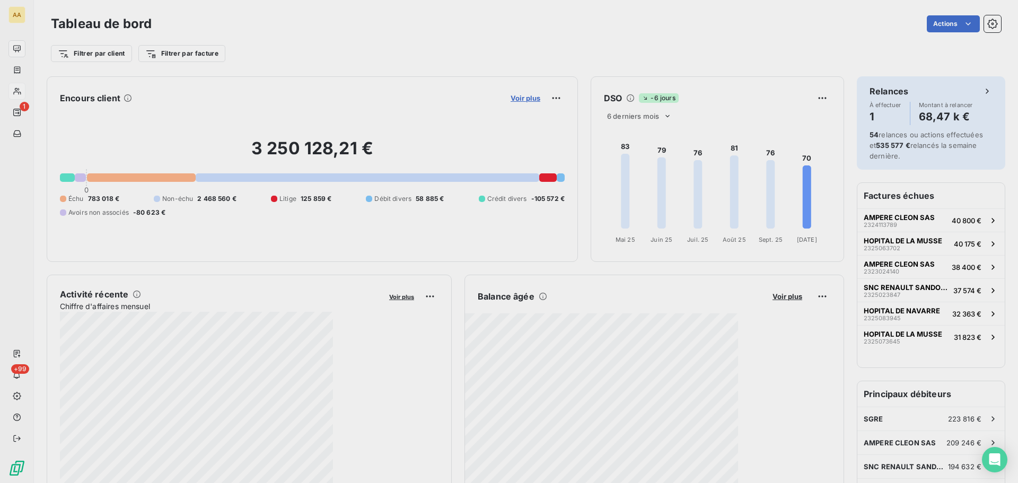
scroll to position [8, 8]
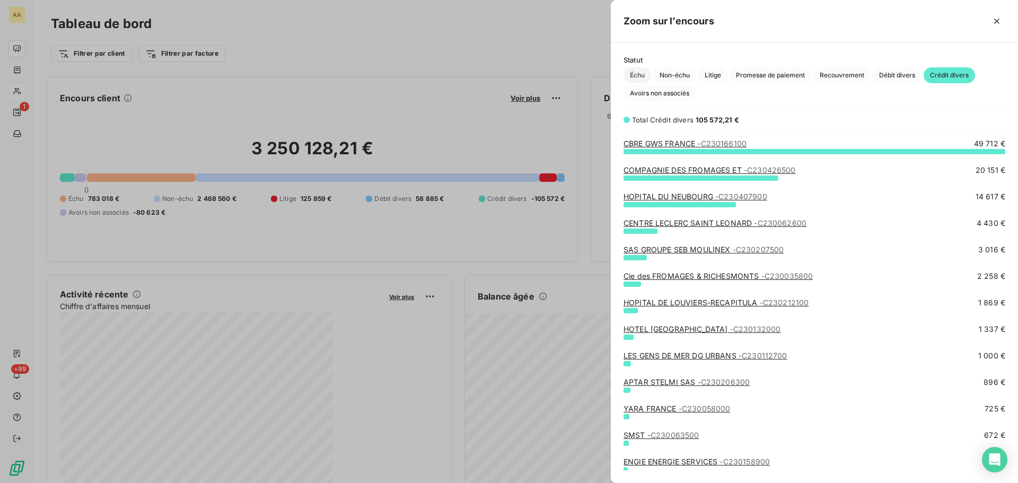
click at [642, 77] on span "Échu" at bounding box center [638, 75] width 28 height 16
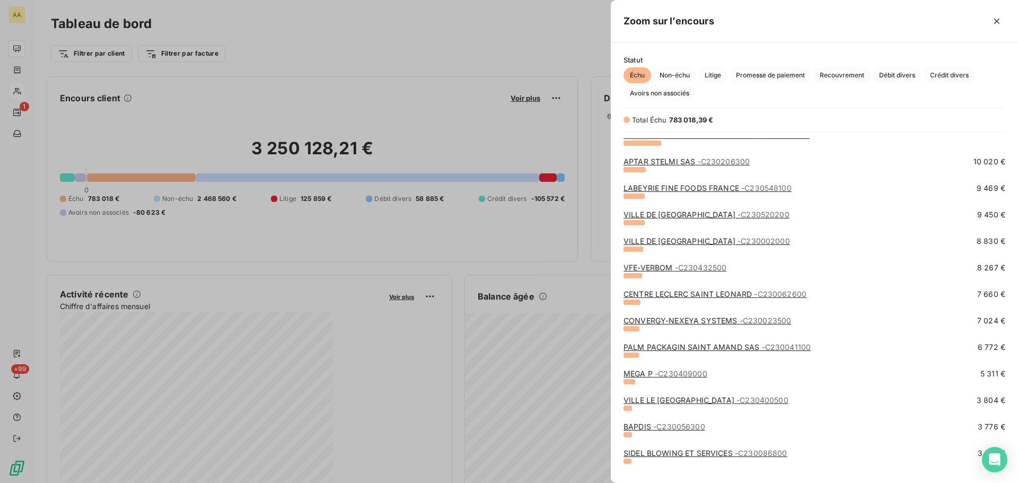
scroll to position [265, 0]
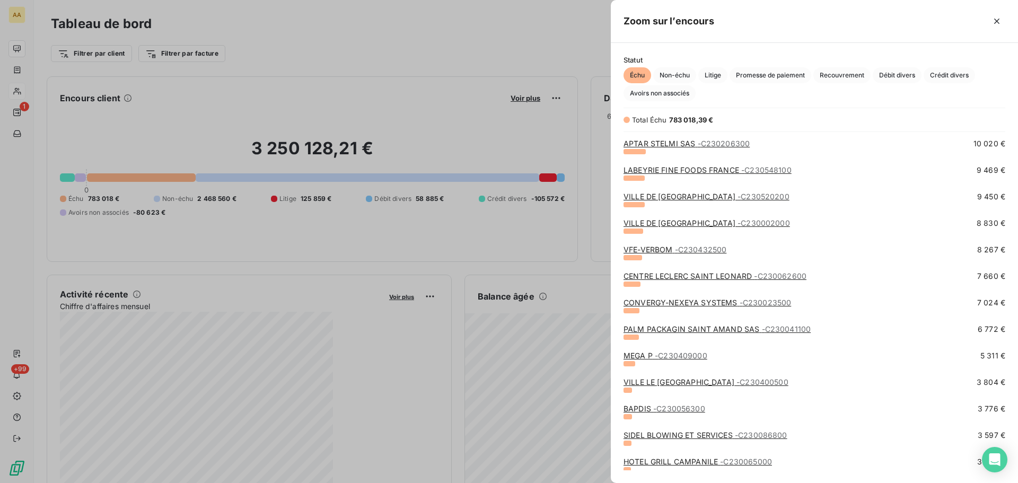
click at [25, 93] on div at bounding box center [509, 241] width 1018 height 483
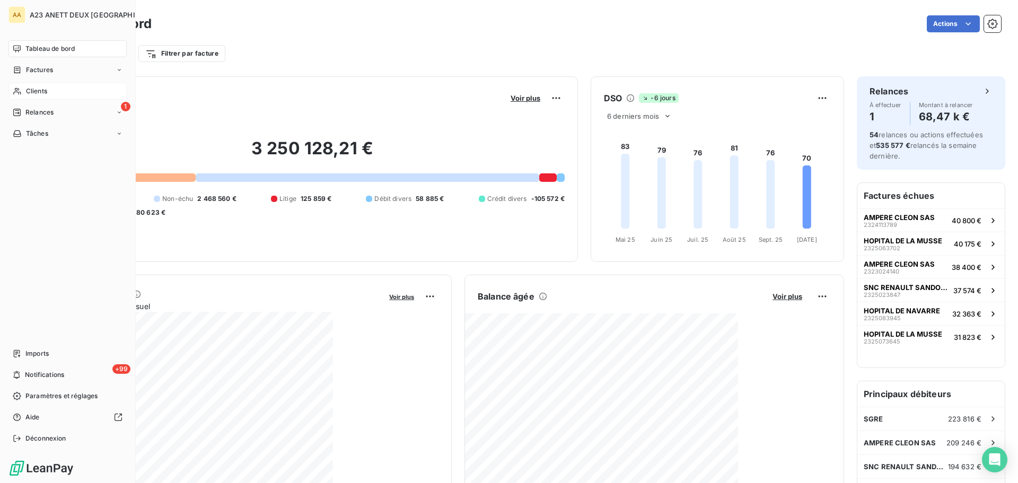
click at [20, 93] on icon at bounding box center [17, 91] width 9 height 8
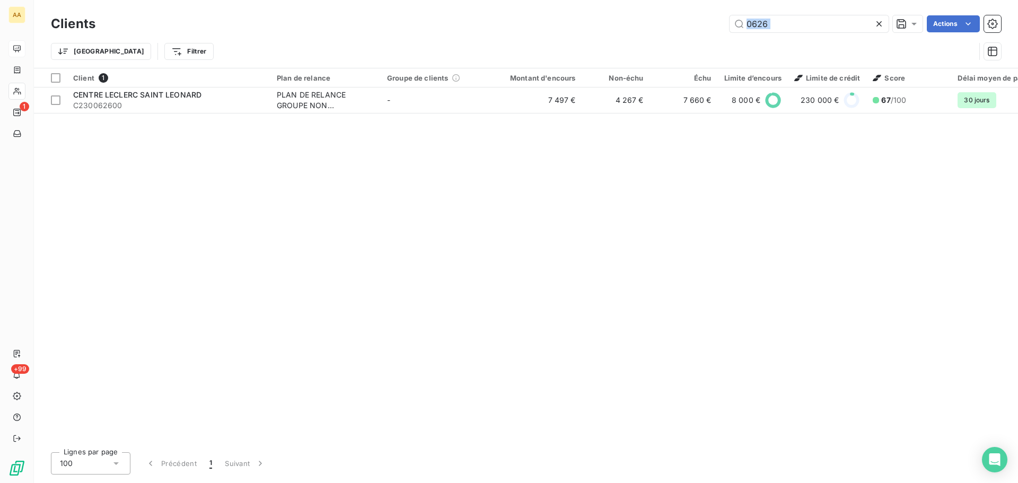
drag, startPoint x: 779, startPoint y: 33, endPoint x: 752, endPoint y: 40, distance: 27.9
click at [752, 40] on div "Clients 0626 Actions Trier Filtrer" at bounding box center [526, 40] width 950 height 55
click at [792, 27] on input "0626" at bounding box center [809, 23] width 159 height 17
drag, startPoint x: 764, startPoint y: 28, endPoint x: 660, endPoint y: 23, distance: 104.0
click at [683, 27] on div "0626 Actions" at bounding box center [554, 23] width 893 height 17
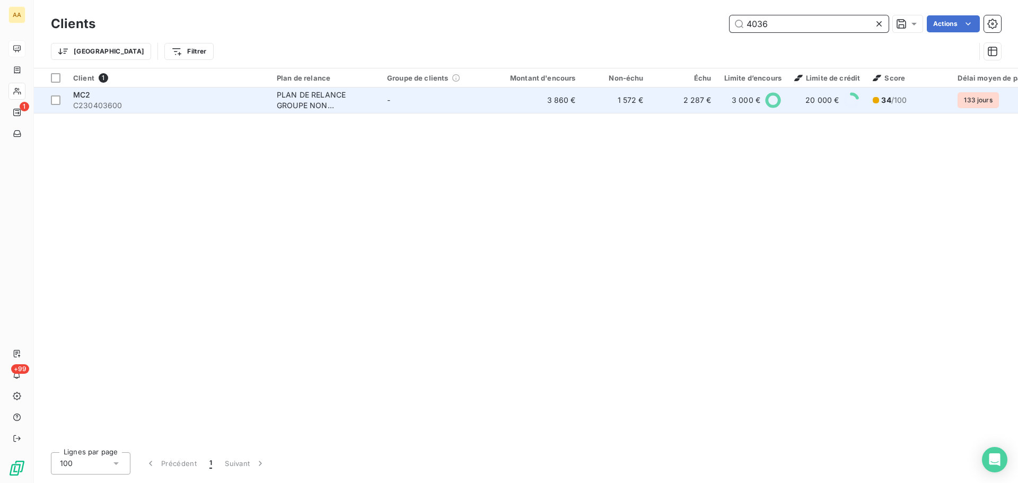
type input "4036"
click at [152, 100] on span "C230403600" at bounding box center [168, 105] width 191 height 11
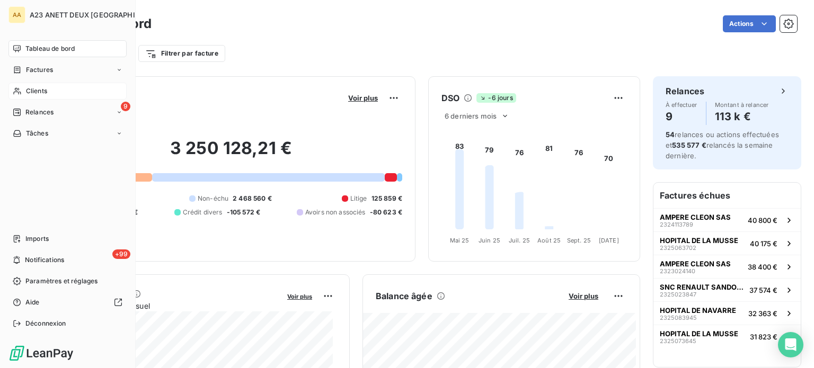
click at [38, 93] on span "Clients" at bounding box center [36, 91] width 21 height 10
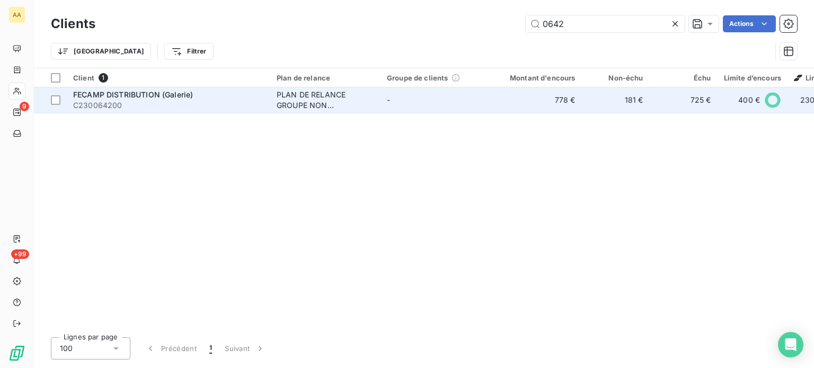
type input "0642"
click at [148, 99] on div "FECAMP DISTRIBUTION (Galerie)" at bounding box center [168, 95] width 191 height 11
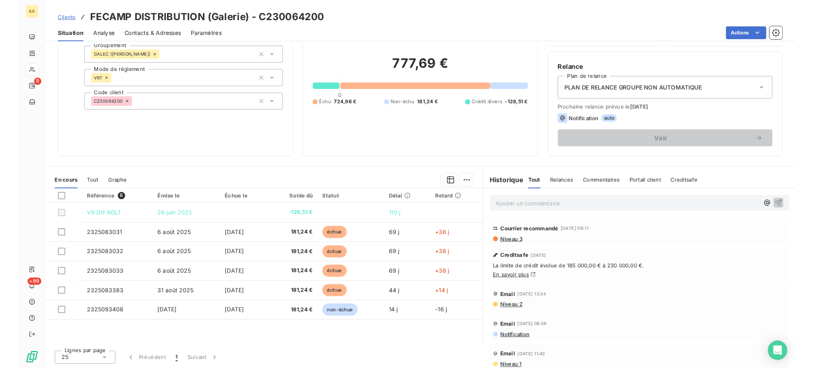
scroll to position [72, 0]
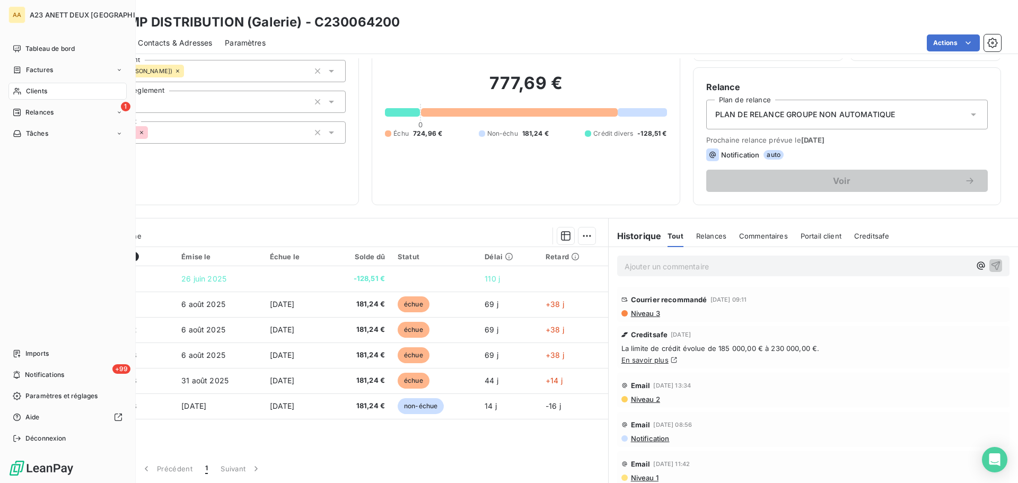
click at [27, 88] on span "Clients" at bounding box center [36, 91] width 21 height 10
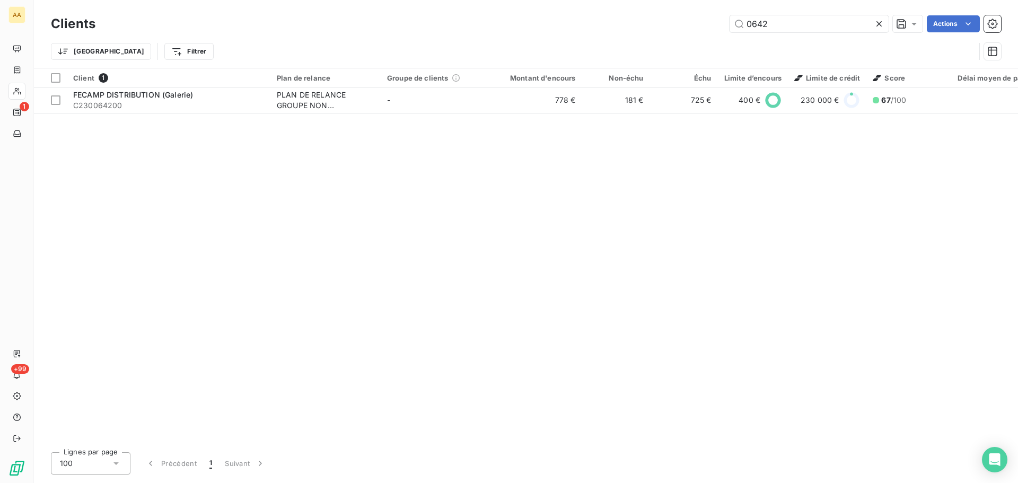
drag, startPoint x: 794, startPoint y: 21, endPoint x: 681, endPoint y: 19, distance: 113.0
click at [680, 25] on div "0642 Actions" at bounding box center [554, 23] width 893 height 17
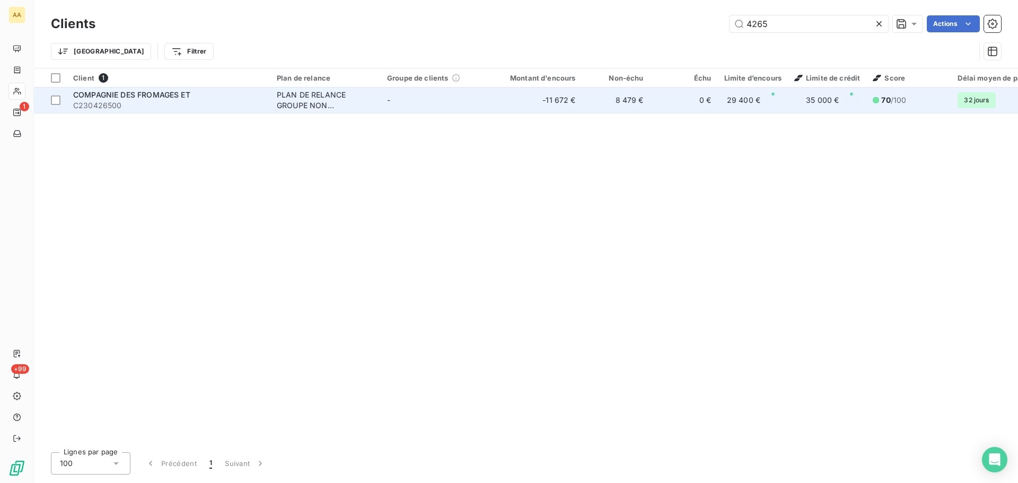
type input "4265"
click at [163, 103] on span "C230426500" at bounding box center [168, 105] width 191 height 11
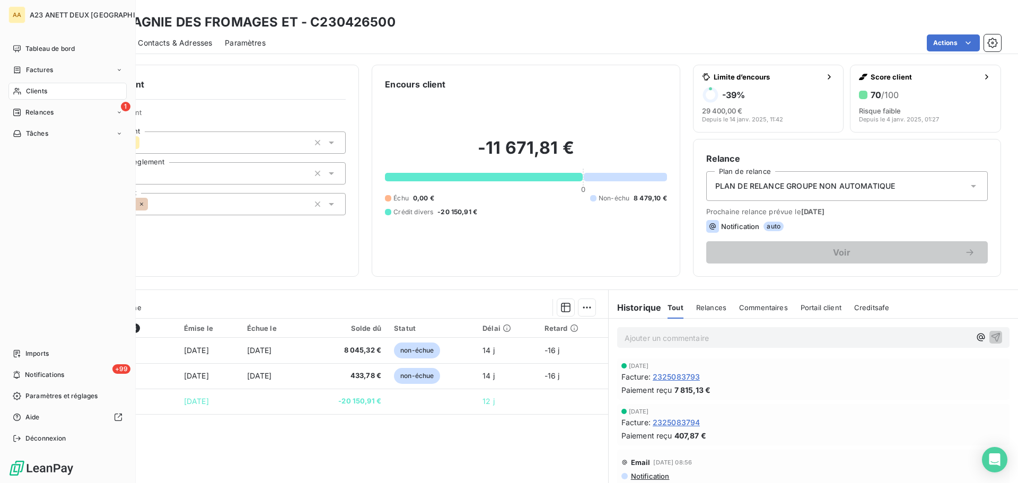
click at [28, 90] on span "Clients" at bounding box center [36, 91] width 21 height 10
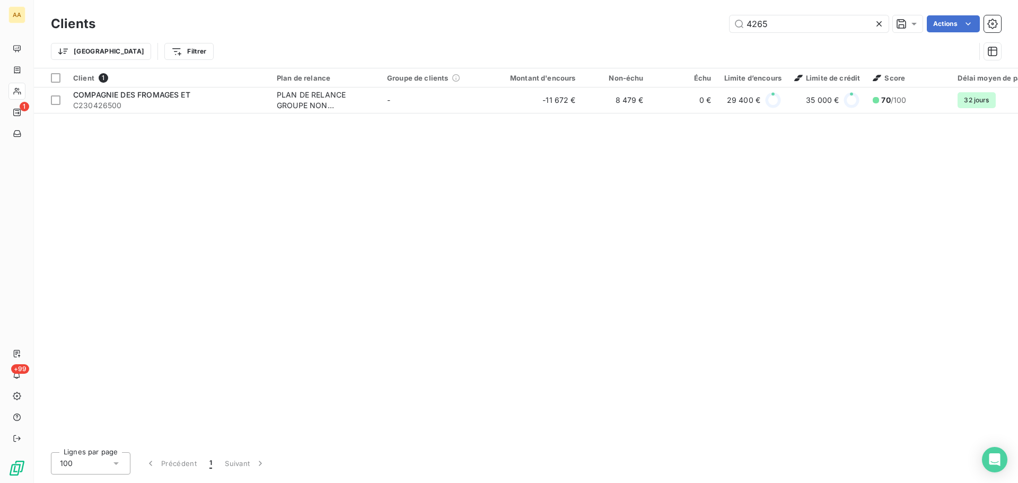
drag, startPoint x: 775, startPoint y: 27, endPoint x: 673, endPoint y: 19, distance: 102.1
click at [690, 30] on div "4265 Actions" at bounding box center [554, 23] width 893 height 17
type input "2075"
click at [115, 83] on th "Client 1" at bounding box center [169, 77] width 204 height 19
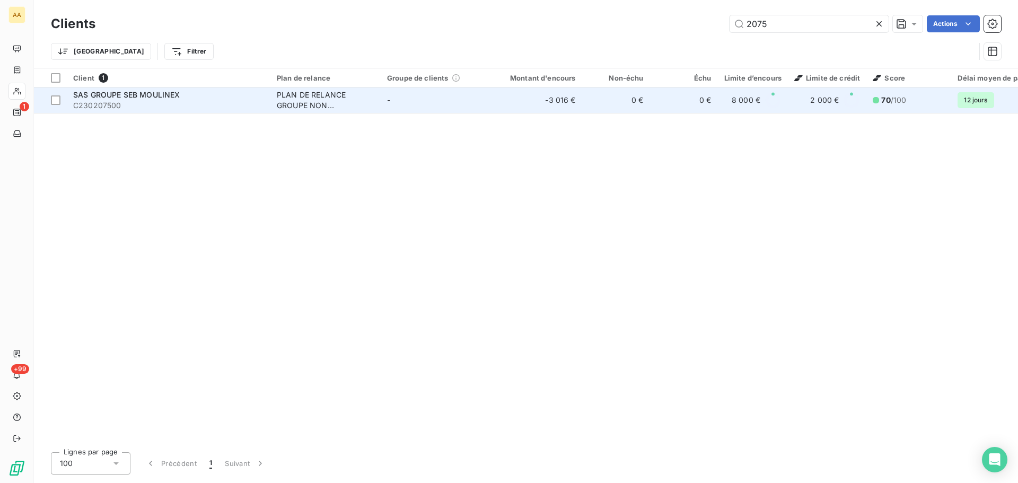
click at [127, 98] on span "SAS GROUPE SEB MOULINEX" at bounding box center [126, 94] width 107 height 9
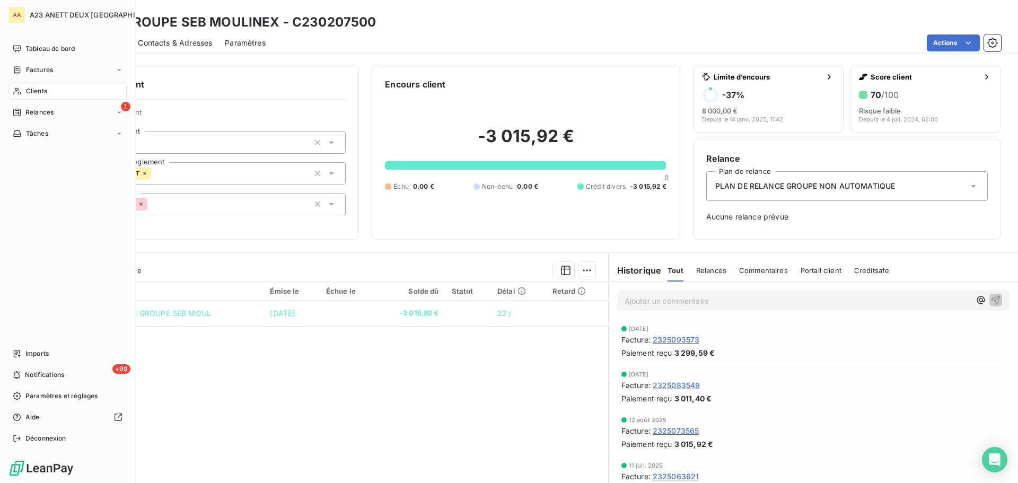
click at [37, 86] on div "Clients" at bounding box center [67, 91] width 118 height 17
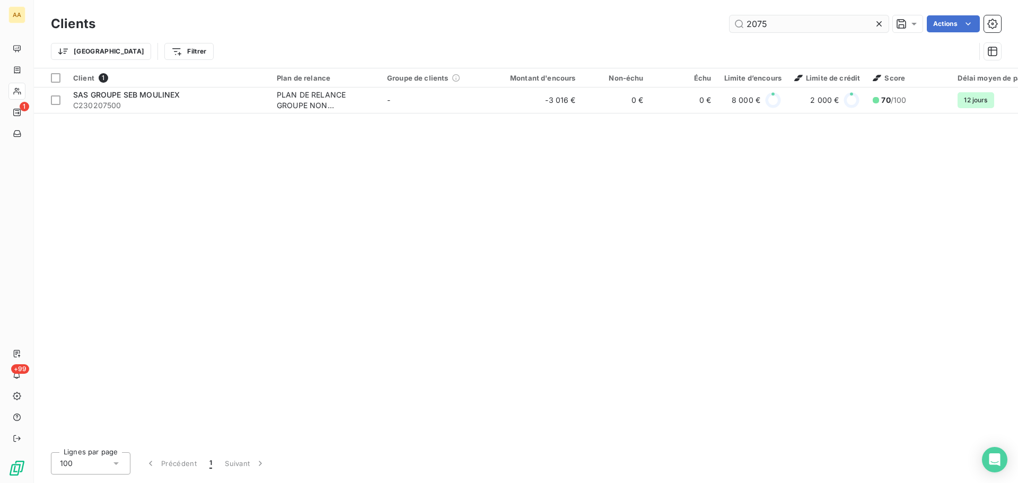
drag, startPoint x: 764, startPoint y: 24, endPoint x: 738, endPoint y: 25, distance: 26.0
click at [738, 25] on input "2075" at bounding box center [809, 23] width 159 height 17
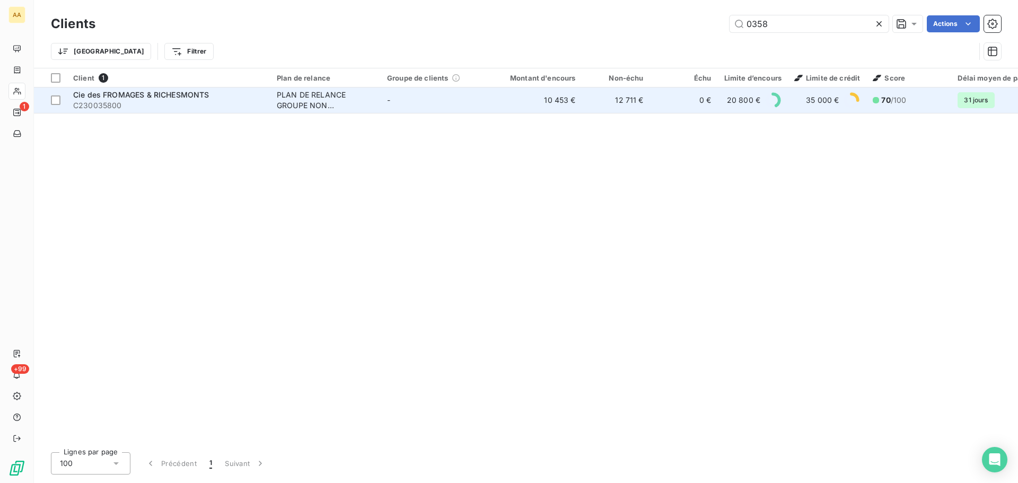
type input "0358"
click at [164, 106] on span "C230035800" at bounding box center [168, 105] width 191 height 11
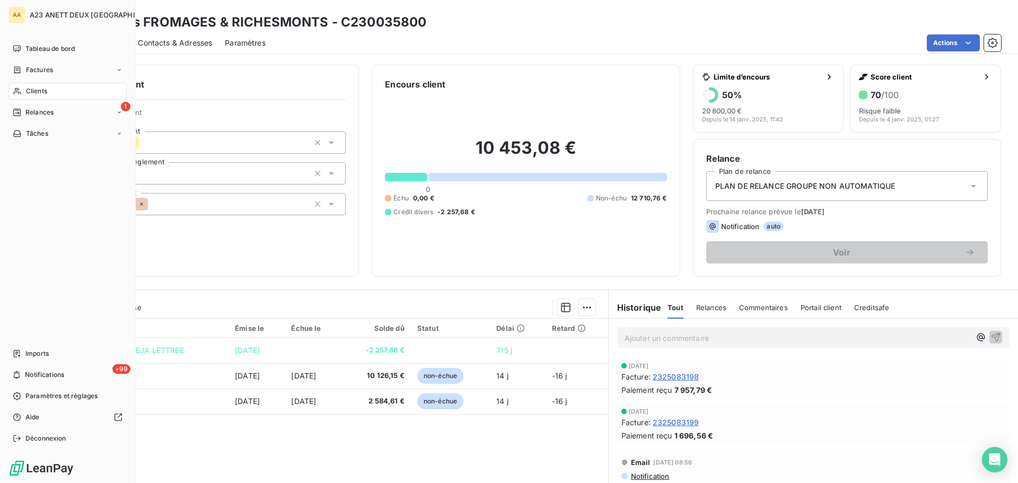
click at [30, 91] on span "Clients" at bounding box center [36, 91] width 21 height 10
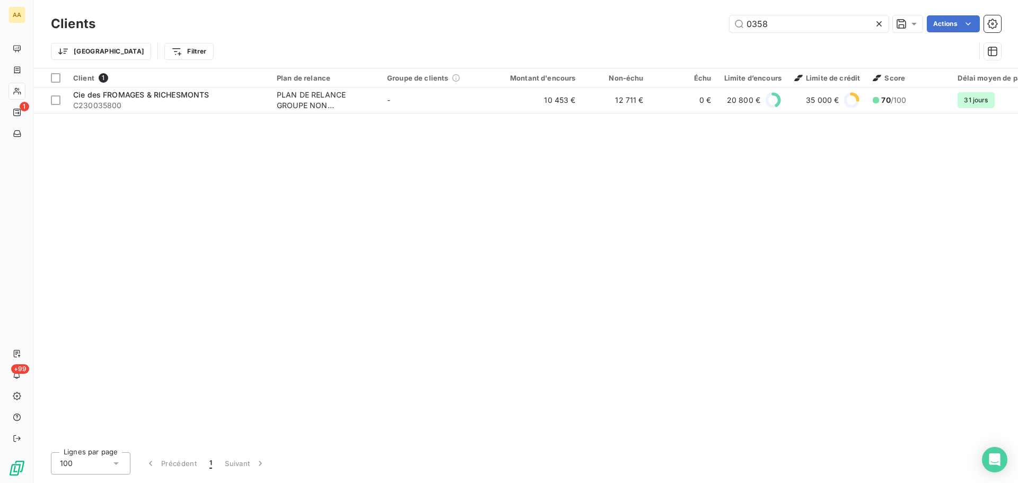
drag, startPoint x: 775, startPoint y: 20, endPoint x: 689, endPoint y: 23, distance: 86.5
click at [689, 23] on div "0358 Actions" at bounding box center [554, 23] width 893 height 17
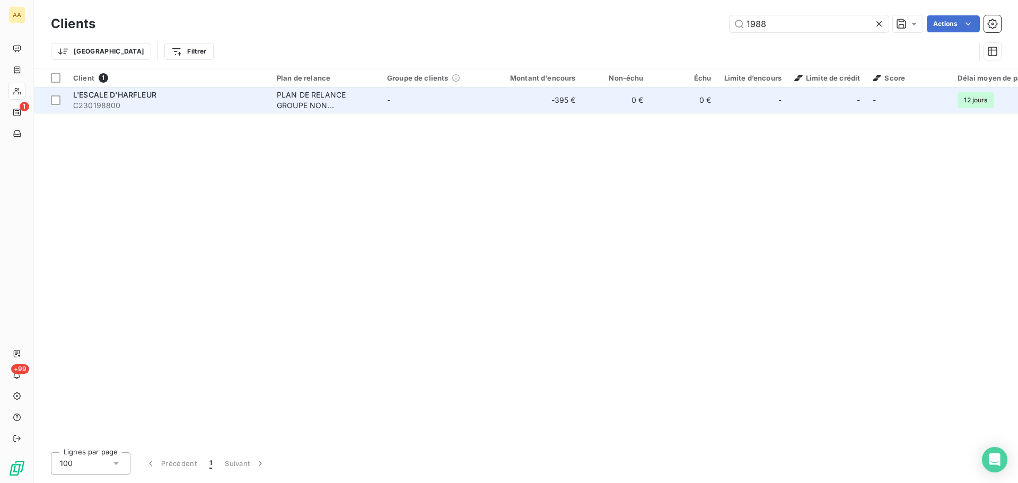
type input "1988"
click at [175, 99] on div "L'ESCALE D'HARFLEUR" at bounding box center [168, 95] width 191 height 11
